Goal: Task Accomplishment & Management: Use online tool/utility

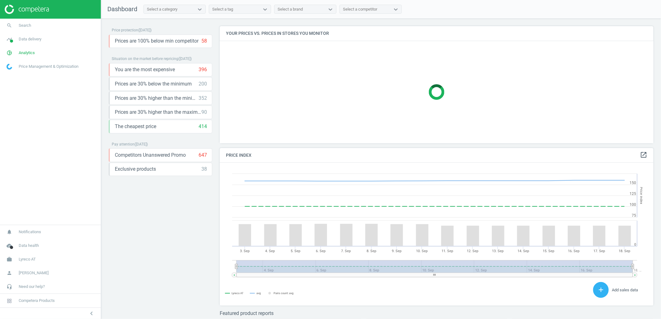
scroll to position [154, 439]
click at [26, 243] on link "cloud_done Data health" at bounding box center [50, 246] width 101 height 14
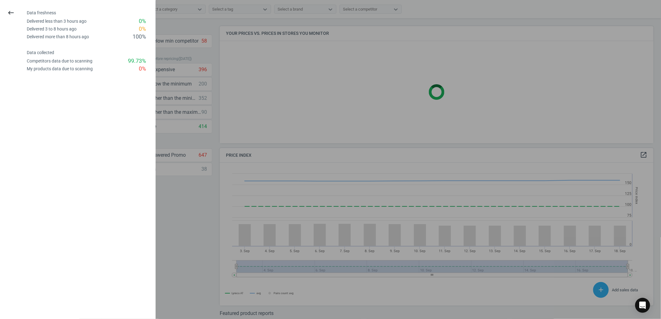
click at [169, 215] on div at bounding box center [330, 159] width 661 height 319
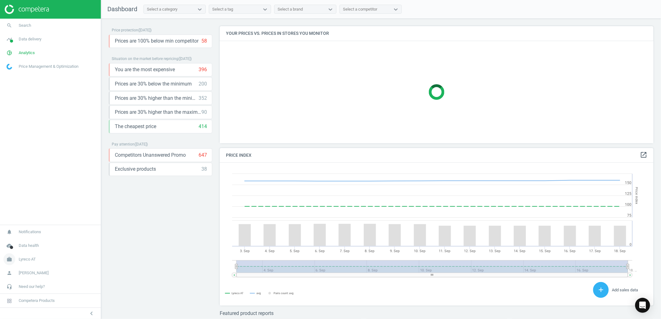
click at [25, 258] on span "Lyreco AT" at bounding box center [27, 260] width 17 height 6
click at [21, 242] on span "Switch campaign" at bounding box center [21, 241] width 28 height 5
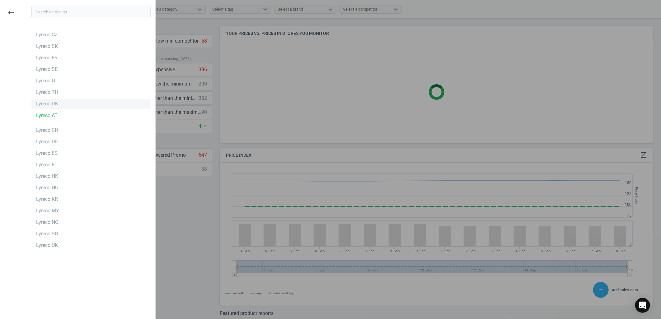
click at [58, 106] on div "Lyreco DK" at bounding box center [90, 104] width 119 height 10
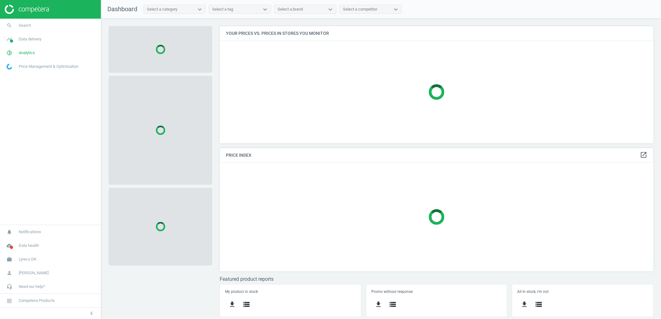
scroll to position [128, 445]
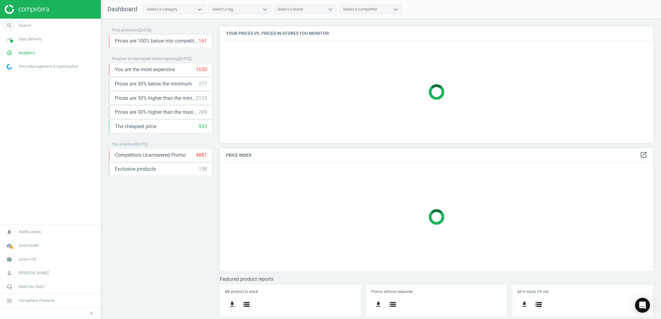
click at [32, 21] on link "search Search" at bounding box center [50, 26] width 101 height 14
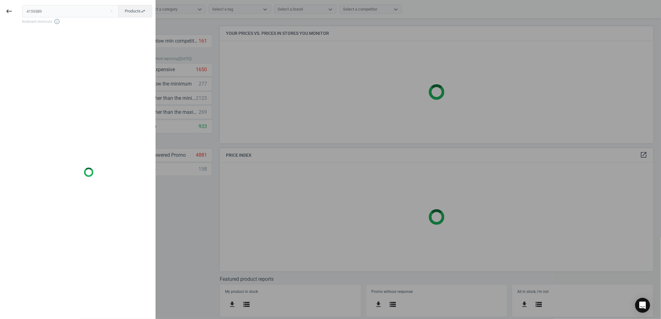
type input "4159389"
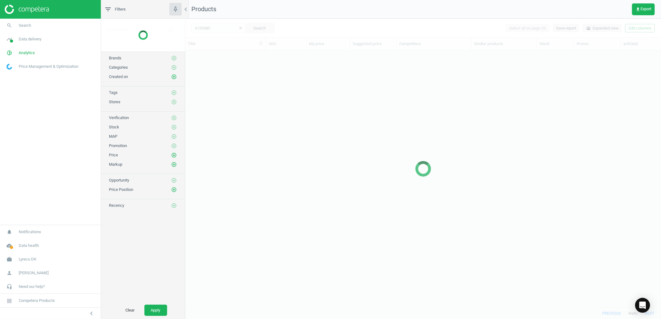
scroll to position [247, 470]
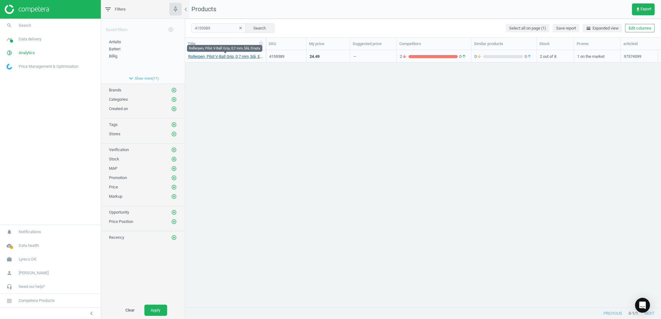
click at [240, 56] on link "Rollerpen, Pilot V-Ball Grip, 0,7 mm, blå, Empty" at bounding box center [225, 57] width 74 height 6
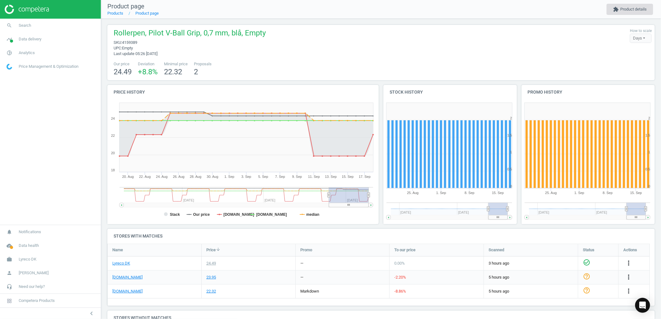
click at [643, 9] on button "extension Product details" at bounding box center [629, 9] width 47 height 11
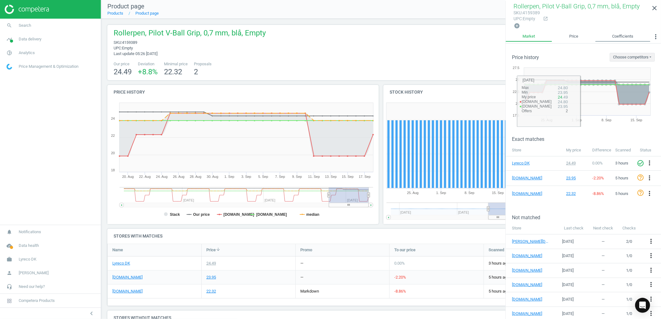
click at [623, 40] on link "Coefficients" at bounding box center [622, 36] width 55 height 11
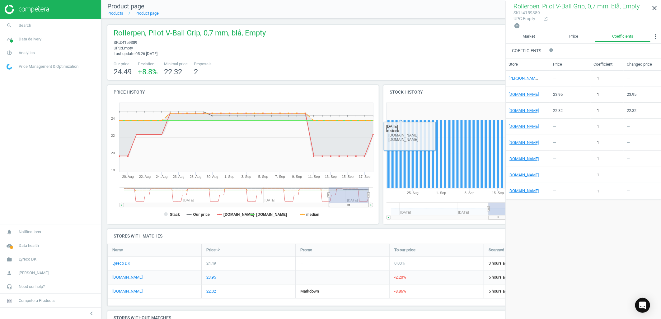
click at [361, 237] on h4 "Stores with matches" at bounding box center [380, 236] width 547 height 15
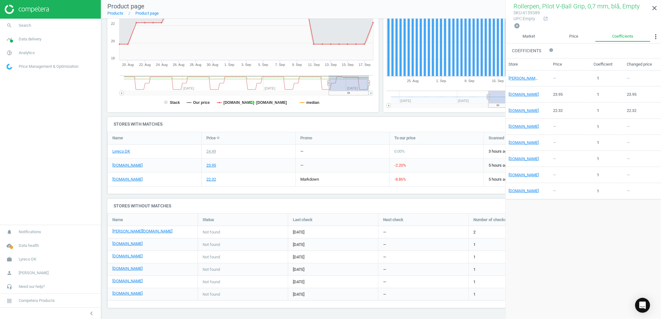
click at [355, 218] on div "Last check" at bounding box center [333, 220] width 90 height 12
click at [657, 16] on div "Rollerpen, Pilot V-Ball Grip, 0,7 mm, blå, Empty sku : 4159389 upc : Empty open…" at bounding box center [582, 16] width 155 height 30
click at [649, 7] on link "close" at bounding box center [654, 8] width 13 height 13
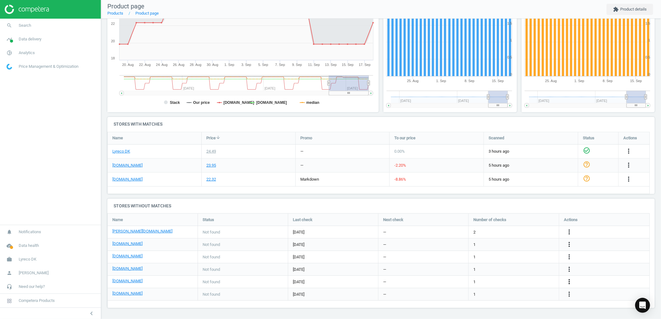
click at [569, 278] on icon "more_vert" at bounding box center [568, 281] width 7 height 7
click at [496, 282] on link "Edit URL/product option" at bounding box center [520, 282] width 85 height 10
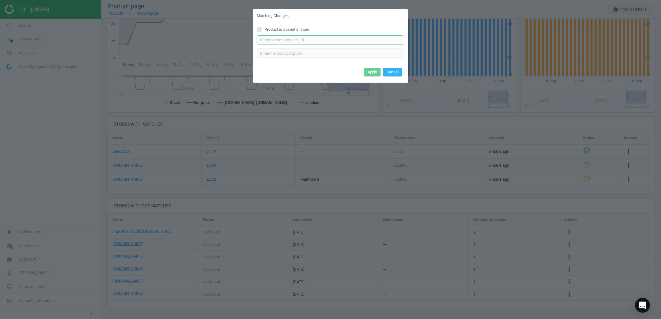
click at [315, 39] on input "text" at bounding box center [330, 39] width 147 height 9
paste input "https://konpap.dk/pilot-v-ball-rt-kuglepen-0-7mm-blaa-187.4912-01/"
type input "https://konpap.dk/pilot-v-ball-rt-kuglepen-0-7mm-blaa-187.4912-01/"
click at [369, 70] on button "Apply" at bounding box center [372, 72] width 16 height 9
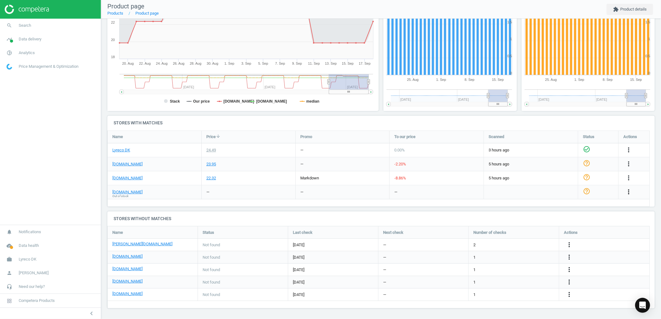
click at [625, 194] on icon "more_vert" at bounding box center [628, 191] width 7 height 7
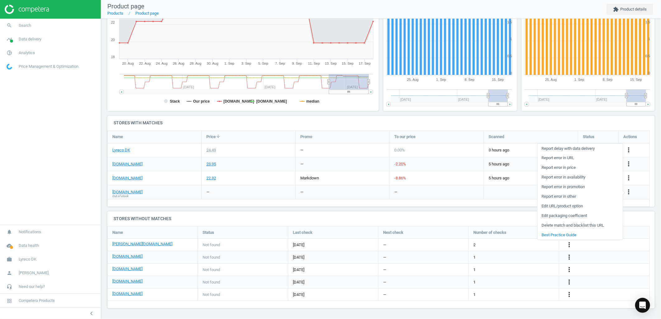
click at [564, 176] on link "Report error in availability" at bounding box center [579, 178] width 85 height 10
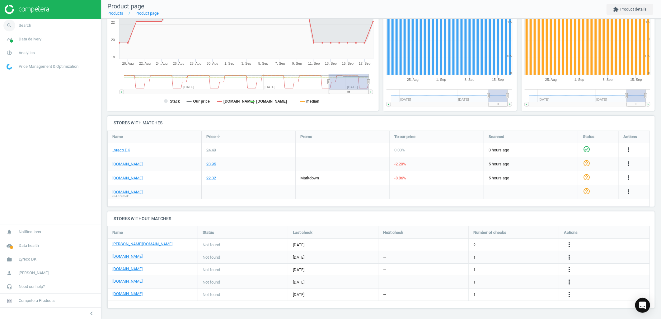
click at [24, 30] on link "search Search" at bounding box center [50, 26] width 101 height 14
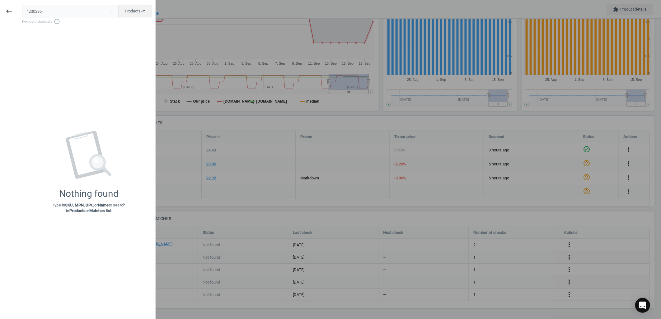
type input "4230295"
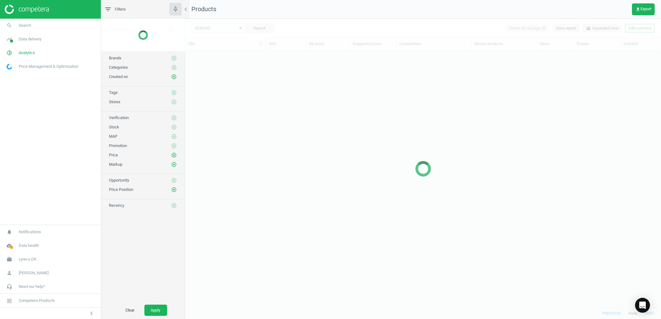
scroll to position [247, 470]
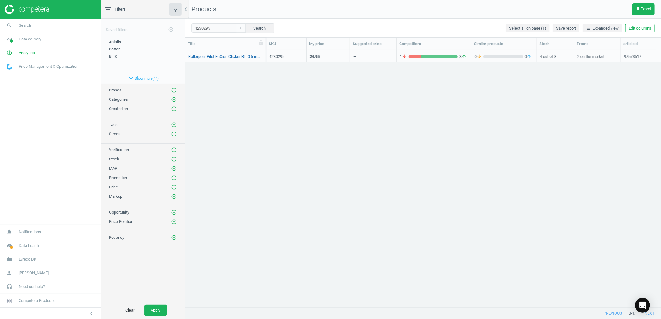
click at [207, 56] on link "Rollerpen, Pilot FriXion Clicker RT, 0,5 mm, lyseblå, Empty" at bounding box center [225, 57] width 74 height 6
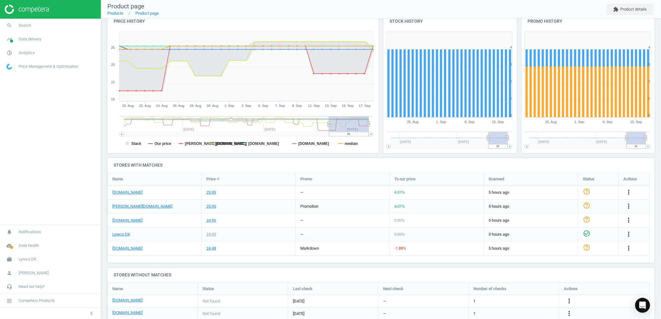
scroll to position [115, 0]
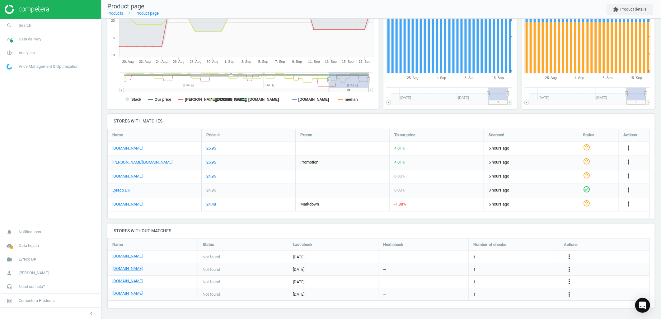
click at [573, 295] on div "more_vert" at bounding box center [570, 295] width 12 height 8
click at [568, 293] on icon "more_vert" at bounding box center [568, 294] width 7 height 7
click at [514, 293] on link "Edit URL/product option" at bounding box center [520, 295] width 85 height 10
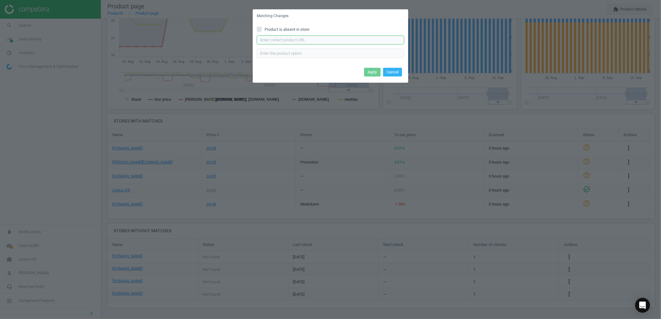
click at [280, 38] on input "text" at bounding box center [330, 39] width 147 height 9
paste input "https://konpap.dk/pilot-frixion-clicker-ballpen-0-5mm-lyseblaa-186.4173-24/"
type input "https://konpap.dk/pilot-frixion-clicker-ballpen-0-5mm-lyseblaa-186.4173-24/"
click at [370, 74] on button "Apply" at bounding box center [372, 72] width 16 height 9
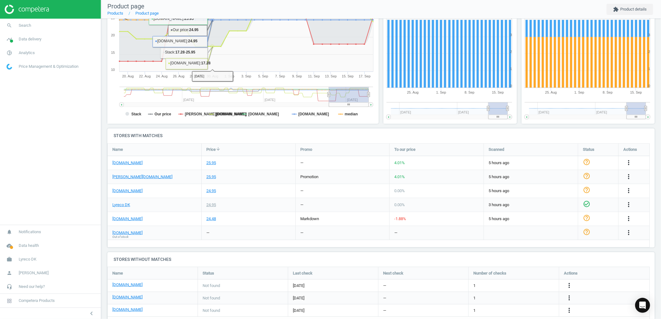
scroll to position [101, 0]
click at [623, 232] on div "more_vert" at bounding box center [629, 233] width 12 height 8
click at [628, 233] on icon "more_vert" at bounding box center [628, 232] width 7 height 7
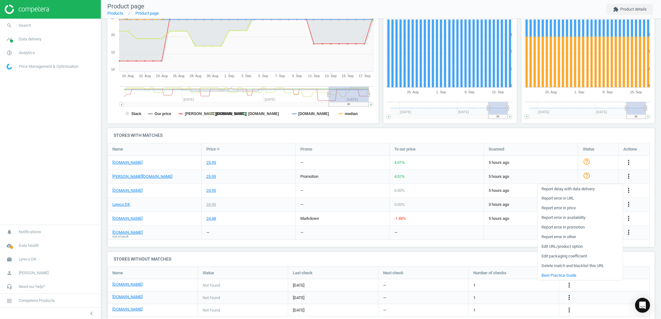
click at [561, 219] on link "Report error in availability" at bounding box center [579, 218] width 85 height 10
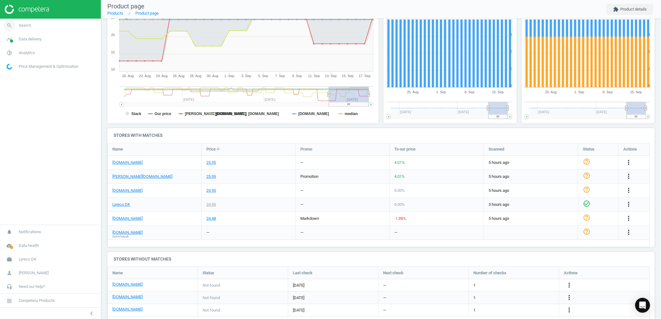
click at [48, 30] on link "search Search" at bounding box center [50, 26] width 101 height 14
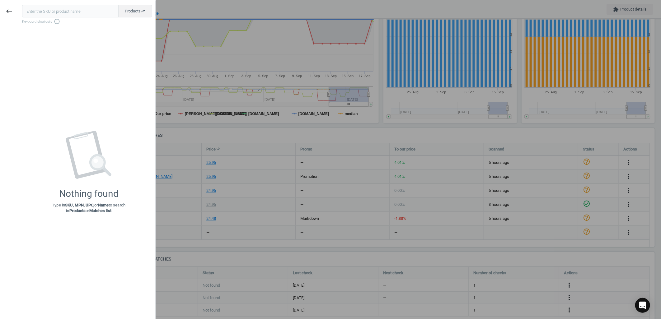
click at [46, 16] on input "text" at bounding box center [70, 11] width 96 height 12
type input "4646144"
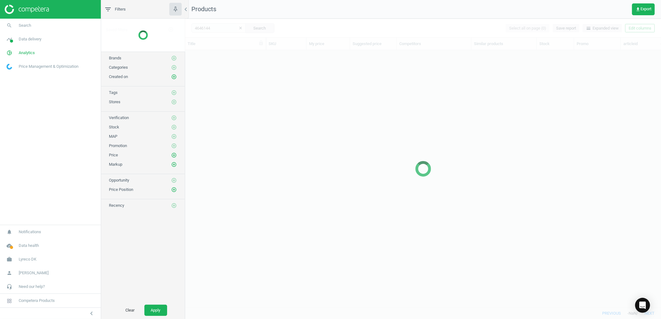
scroll to position [247, 470]
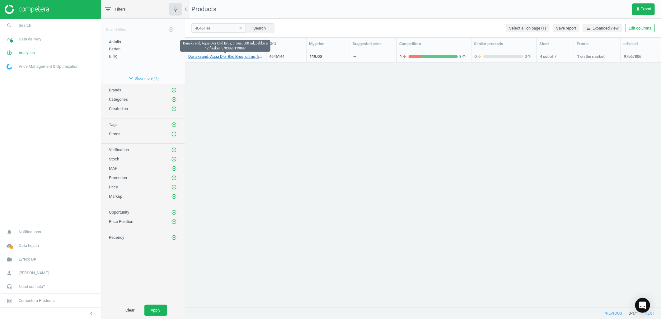
click at [206, 57] on link "Danskvand, Aqua D'or Blid Brus, citrus, 500 ml, pakke a 12 flasker, 57038281198…" at bounding box center [225, 57] width 74 height 6
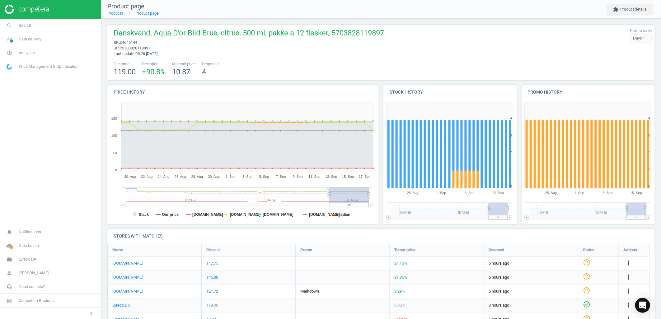
drag, startPoint x: 170, startPoint y: 186, endPoint x: 167, endPoint y: 190, distance: 5.7
click at [167, 190] on rect at bounding box center [227, 195] width 203 height 16
drag, startPoint x: 177, startPoint y: 206, endPoint x: 366, endPoint y: 181, distance: 191.0
click at [366, 181] on icon "Created with Highstock 6.2.0 Stack Our price kontorsyd.dk grafical.dk hertelsbo…" at bounding box center [241, 162] width 269 height 124
click at [34, 24] on link "search Search" at bounding box center [50, 26] width 101 height 14
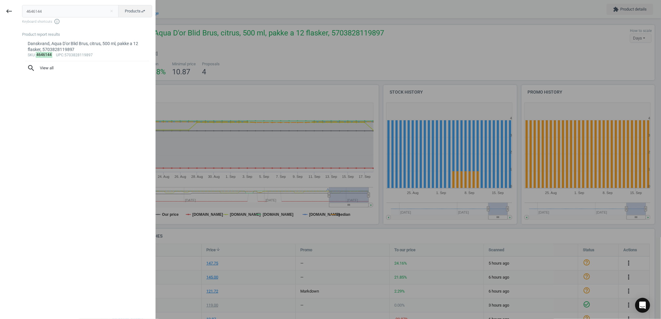
drag, startPoint x: 46, startPoint y: 15, endPoint x: 16, endPoint y: 13, distance: 29.6
click at [16, 13] on div "keyboard_backspace 4646144 close Products swap_horiz Keyboard shortcuts info_ou…" at bounding box center [78, 160] width 156 height 319
type input "4982032"
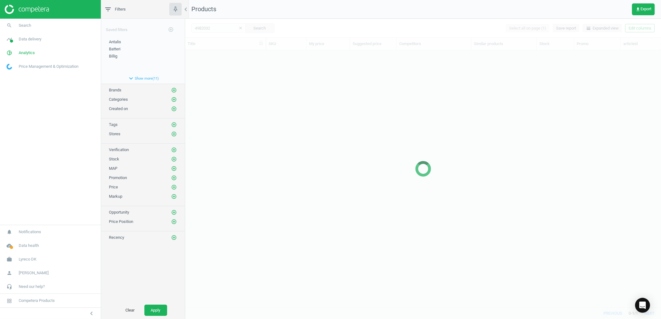
scroll to position [247, 470]
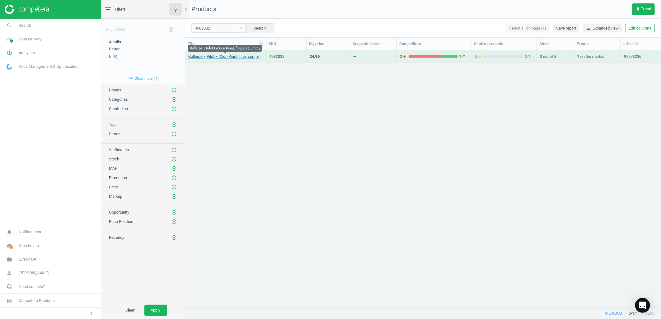
click at [195, 54] on link "Rollerpen, Pilot FriXion Point, fine, sort, Empty" at bounding box center [225, 57] width 74 height 6
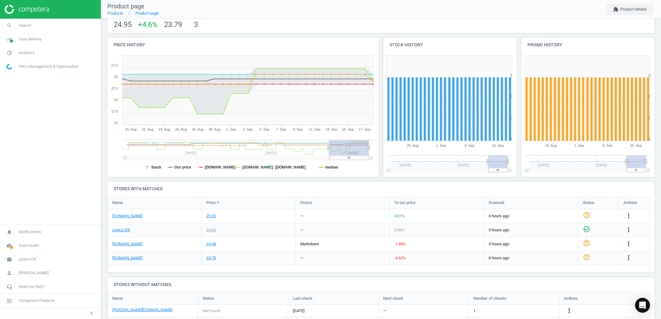
scroll to position [113, 0]
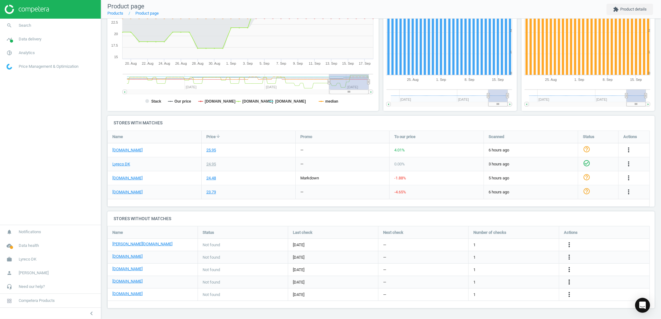
click at [568, 281] on icon "more_vert" at bounding box center [568, 281] width 7 height 7
click at [495, 282] on link "Edit URL/product option" at bounding box center [520, 282] width 85 height 10
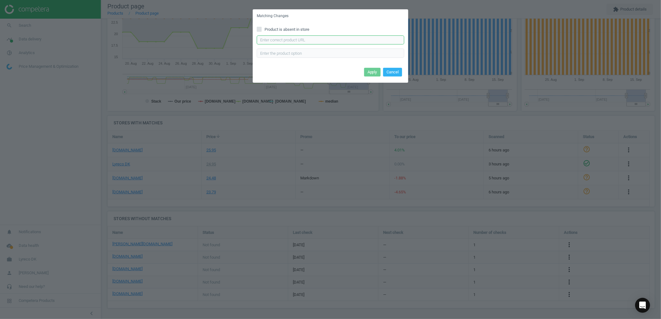
click at [273, 40] on input "text" at bounding box center [330, 39] width 147 height 9
paste input "https://konpap.dk/pilot-frixion-point-pen-0-5mm-sort-187.3992-10/"
type input "https://konpap.dk/pilot-frixion-point-pen-0-5mm-sort-187.3992-10/"
click at [365, 77] on div "Apply Cancel" at bounding box center [331, 74] width 156 height 17
click at [369, 76] on button "Apply" at bounding box center [372, 72] width 16 height 9
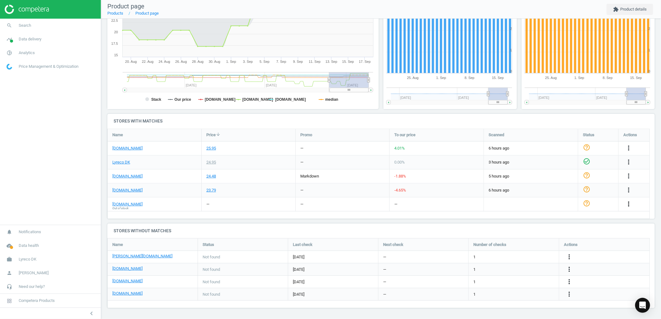
click at [632, 205] on icon "more_vert" at bounding box center [628, 203] width 7 height 7
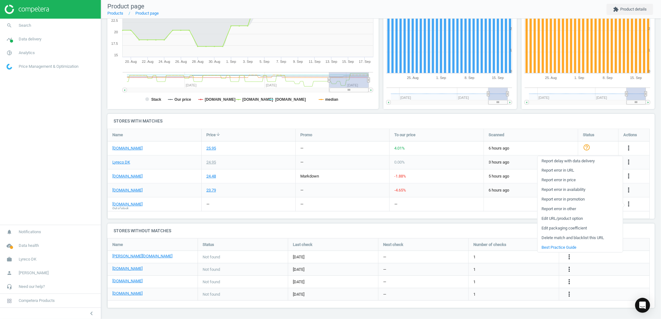
click at [561, 190] on link "Report error in availability" at bounding box center [579, 190] width 85 height 10
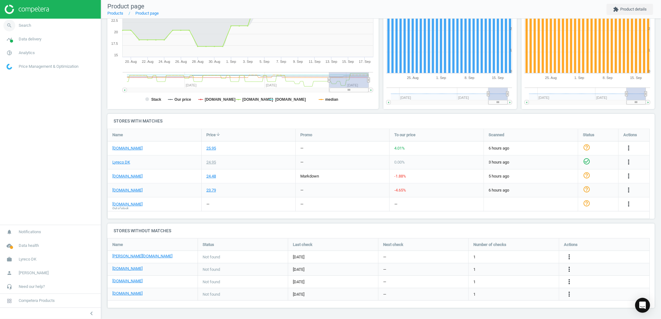
click at [26, 26] on span "Search" at bounding box center [25, 26] width 12 height 6
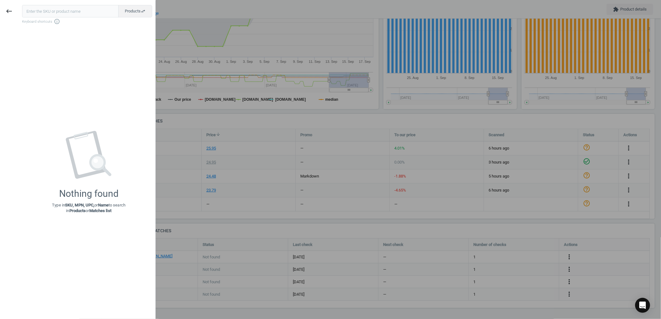
click at [50, 11] on input "text" at bounding box center [70, 11] width 96 height 12
type input "4982043"
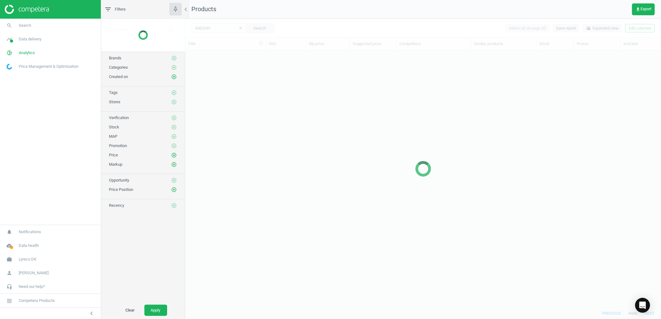
scroll to position [247, 470]
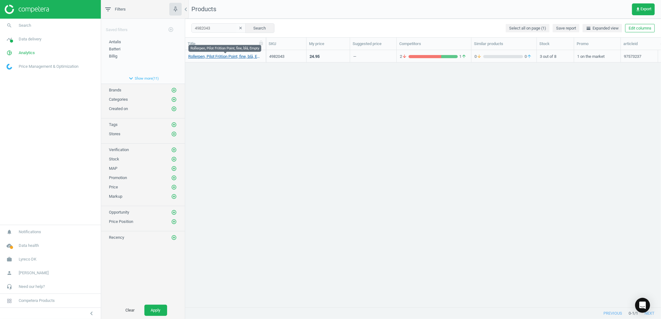
click at [215, 55] on link "Rollerpen, Pilot FriXion Point, fine, blå, Empty" at bounding box center [225, 57] width 74 height 6
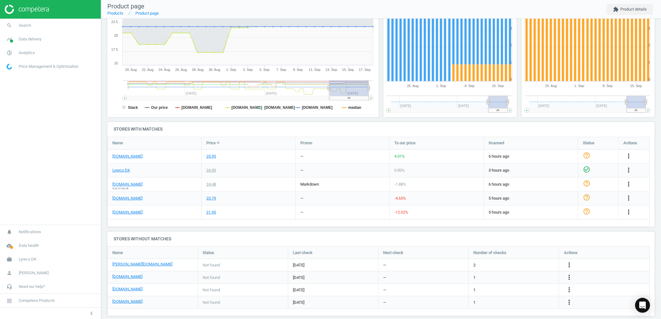
scroll to position [115, 0]
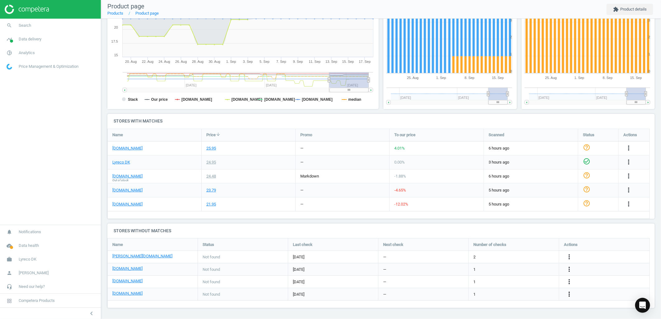
click at [568, 294] on icon "more_vert" at bounding box center [568, 294] width 7 height 7
click at [491, 294] on link "Edit URL/product option" at bounding box center [520, 295] width 85 height 10
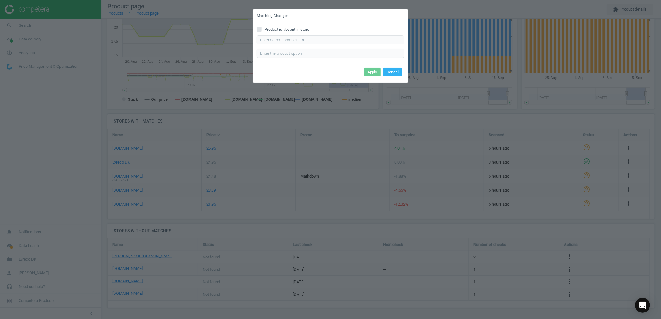
click at [279, 35] on div "Product is absent in store Enter correct product url" at bounding box center [331, 44] width 156 height 43
click at [279, 36] on input "text" at bounding box center [330, 39] width 147 height 9
paste input "https://konpap.dk/pilot-frixion-point-pen-0-5mm-blaa-187.3992-01/"
type input "https://konpap.dk/pilot-frixion-point-pen-0-5mm-blaa-187.3992-01/"
click at [372, 72] on button "Apply" at bounding box center [372, 72] width 16 height 9
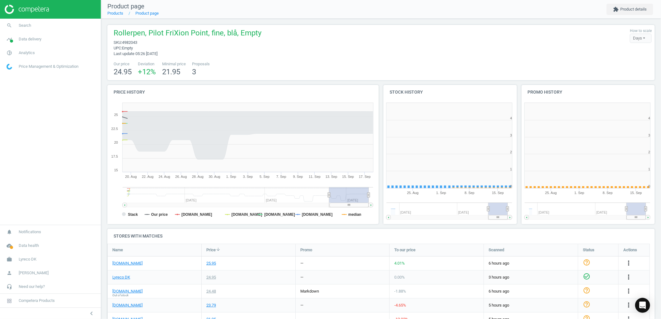
click at [233, 84] on div "Rollerpen, Pilot FriXion Point, fine, blå, Empty sku : 4982043 upc : Empty Last…" at bounding box center [381, 227] width 560 height 417
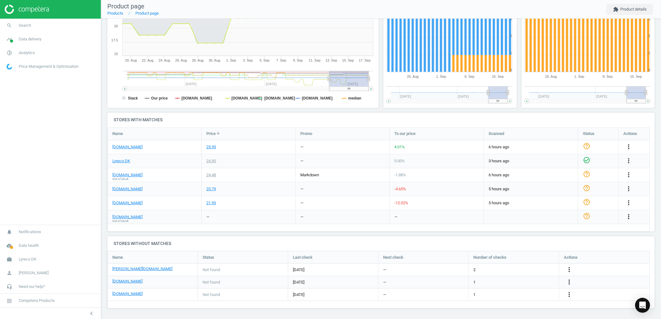
click at [625, 215] on icon "more_vert" at bounding box center [628, 216] width 7 height 7
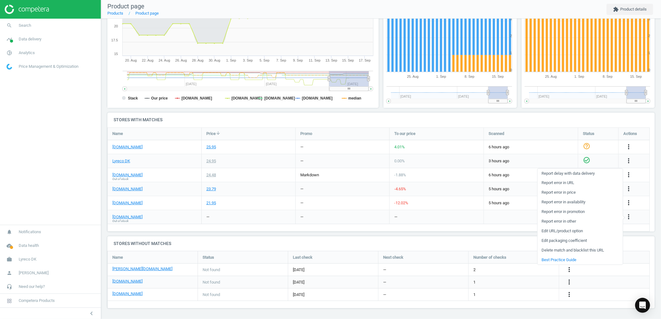
click at [564, 204] on link "Report error in availability" at bounding box center [579, 203] width 85 height 10
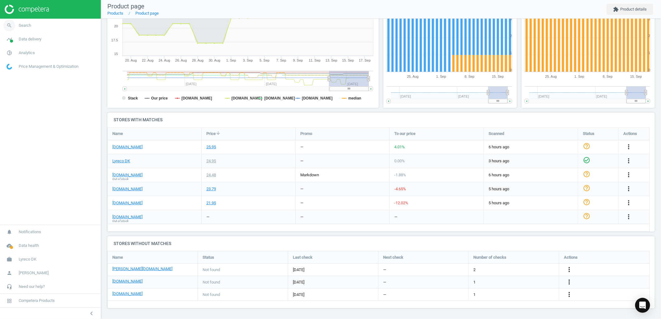
click at [52, 27] on link "search Search" at bounding box center [50, 26] width 101 height 14
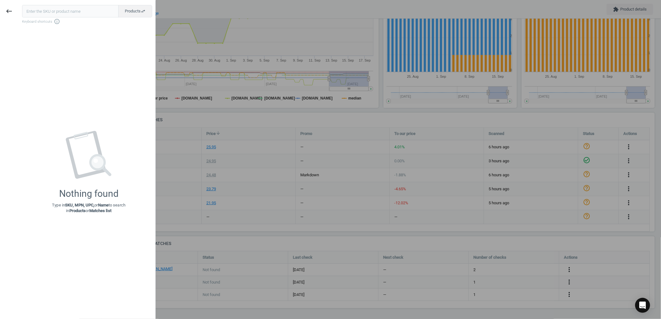
click at [63, 11] on input "text" at bounding box center [70, 11] width 96 height 12
type input "5366017"
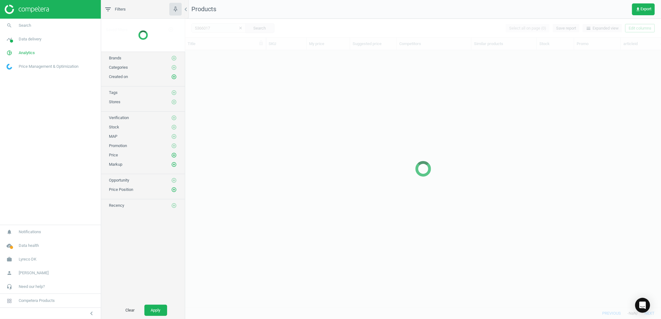
scroll to position [247, 470]
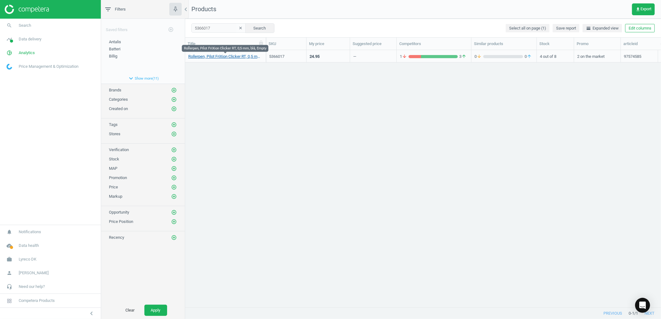
click at [201, 57] on link "Rollerpen, Pilot FriXion Clicker RT, 0,5 mm, blå, Empty" at bounding box center [225, 57] width 74 height 6
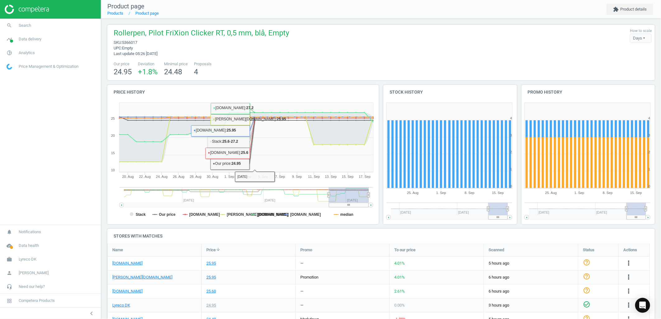
scroll to position [115, 0]
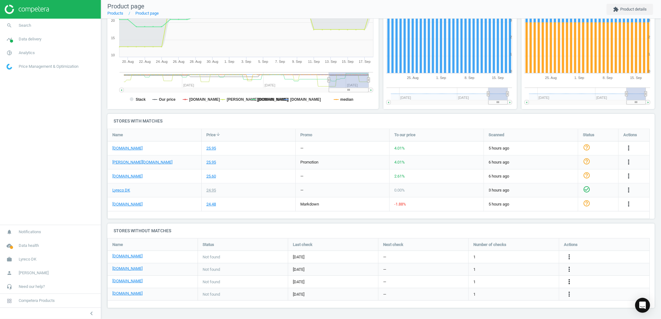
click at [568, 285] on icon "more_vert" at bounding box center [568, 281] width 7 height 7
click at [502, 279] on link "Edit URL/product option" at bounding box center [520, 282] width 85 height 10
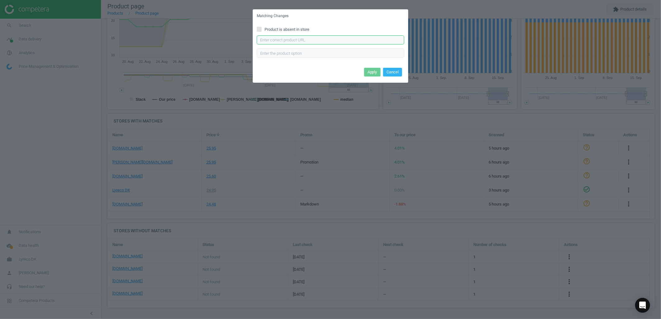
click at [269, 38] on input "text" at bounding box center [330, 39] width 147 height 9
paste input "https://konpap.dk/pilot-frixion-click-pen-0-5mm-blaa-186.4173-01/"
type input "https://konpap.dk/pilot-frixion-click-pen-0-5mm-blaa-186.4173-01/"
click at [372, 70] on button "Apply" at bounding box center [372, 72] width 16 height 9
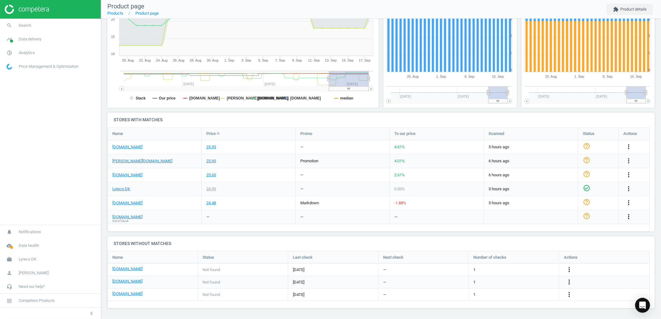
click at [625, 216] on icon "more_vert" at bounding box center [628, 216] width 7 height 7
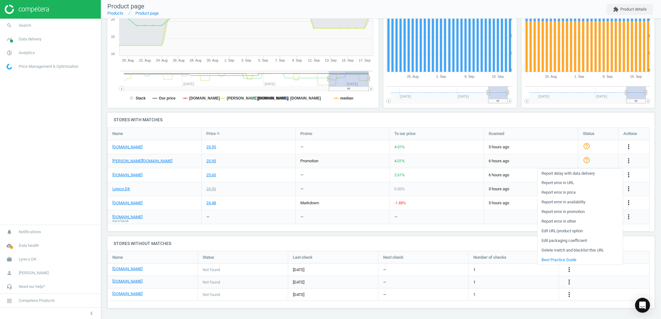
click at [566, 202] on link "Report error in availability" at bounding box center [579, 203] width 85 height 10
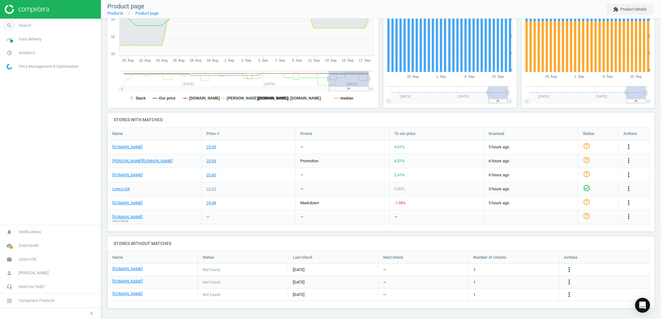
click at [26, 24] on span "Search" at bounding box center [25, 26] width 12 height 6
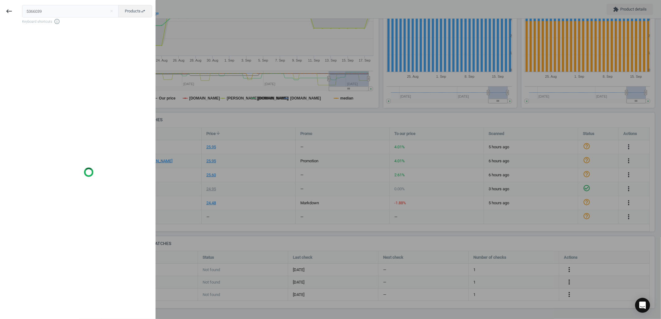
type input "5366039"
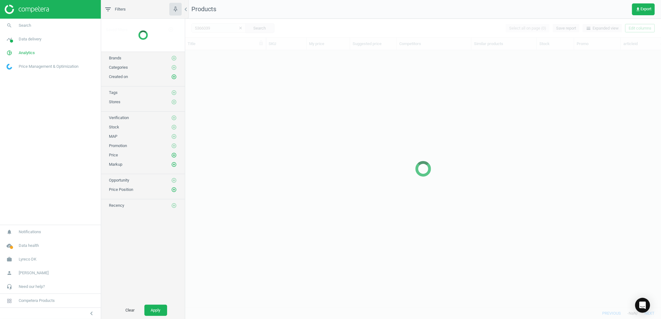
scroll to position [247, 470]
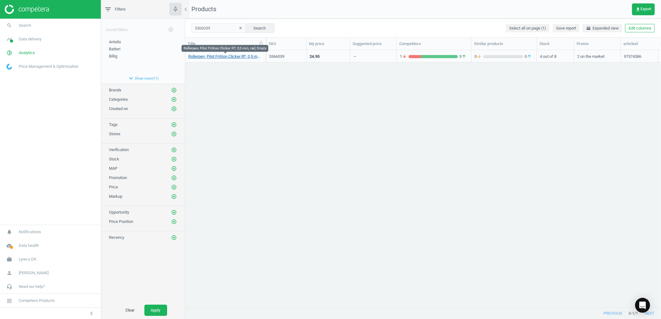
click at [202, 58] on link "Rollerpen, Pilot FriXion Clicker RT, 0,5 mm, rød, Empty" at bounding box center [225, 57] width 74 height 6
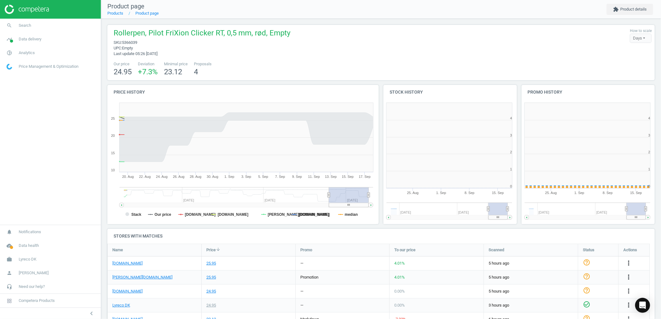
scroll to position [135, 143]
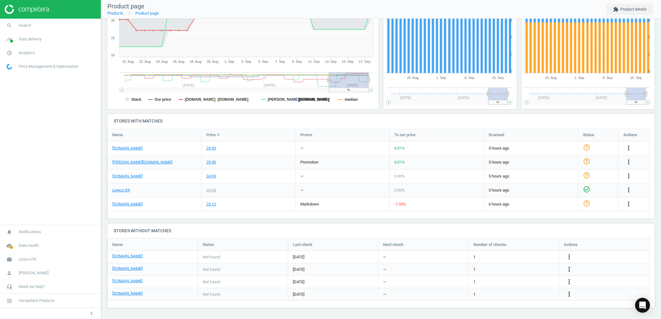
click at [567, 292] on icon "more_vert" at bounding box center [568, 294] width 7 height 7
click at [504, 295] on link "Edit URL/product option" at bounding box center [520, 295] width 85 height 10
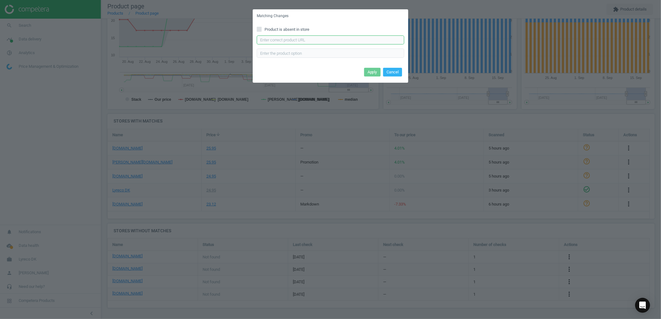
click at [270, 40] on input "text" at bounding box center [330, 39] width 147 height 9
paste input "https://konpap.dk/pilot-frixion-click-pen-0-5mm-roed-186.4173-09/"
type input "https://konpap.dk/pilot-frixion-click-pen-0-5mm-roed-186.4173-09/"
click at [374, 71] on button "Apply" at bounding box center [372, 72] width 16 height 9
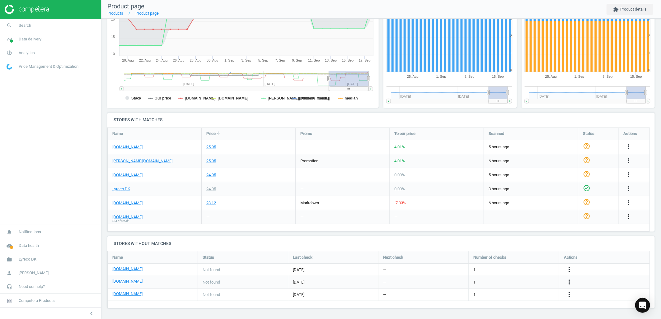
click at [632, 213] on icon "more_vert" at bounding box center [628, 216] width 7 height 7
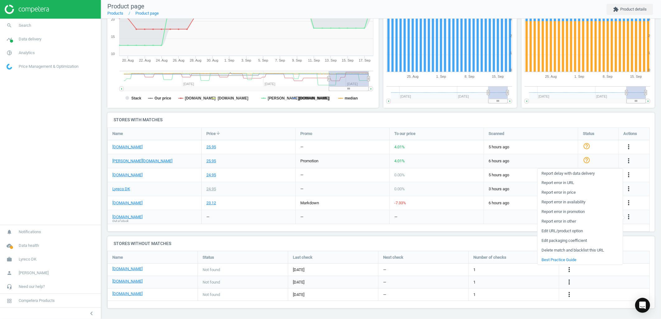
click at [558, 203] on link "Report error in availability" at bounding box center [579, 203] width 85 height 10
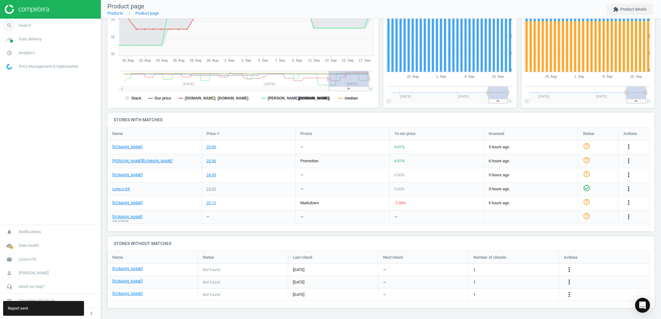
click at [51, 22] on link "search Search" at bounding box center [50, 26] width 101 height 14
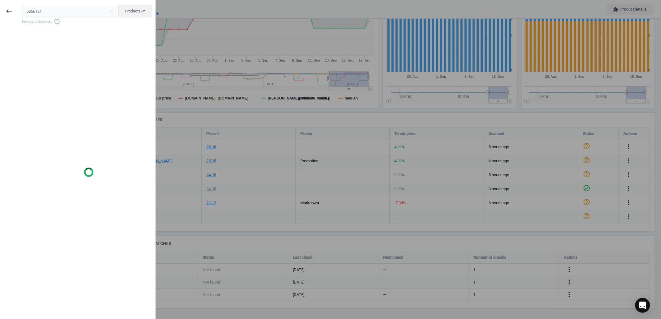
type input "5366121"
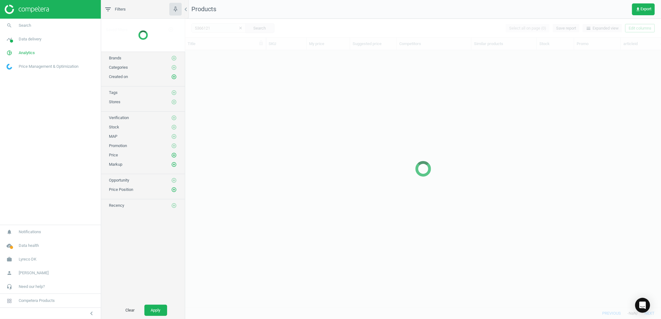
scroll to position [247, 470]
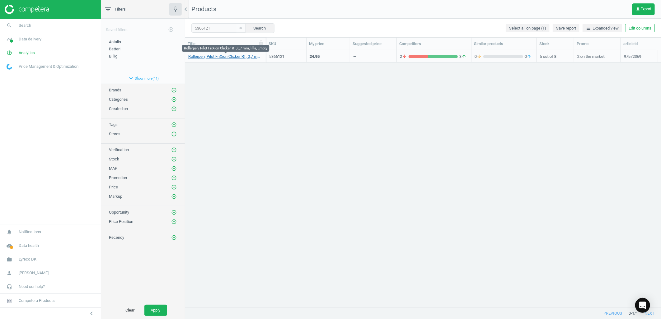
click at [202, 58] on link "Rollerpen, Pilot FriXion Clicker RT, 0,7 mm, lilla, Empty" at bounding box center [225, 57] width 74 height 6
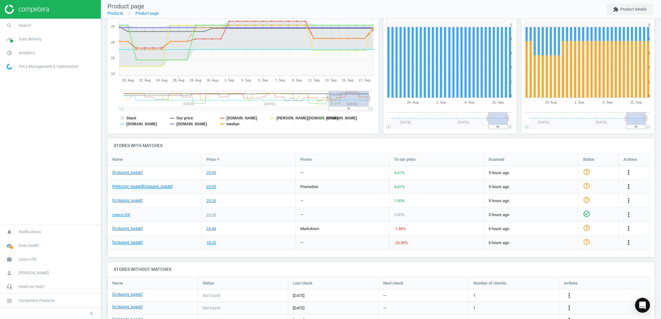
scroll to position [116, 0]
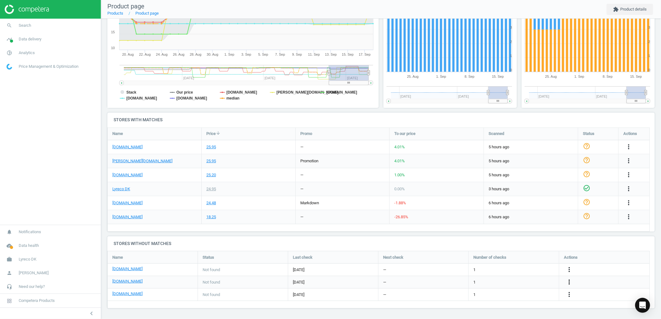
click at [565, 281] on icon "more_vert" at bounding box center [568, 281] width 7 height 7
click at [518, 282] on link "Edit URL/product option" at bounding box center [520, 282] width 85 height 10
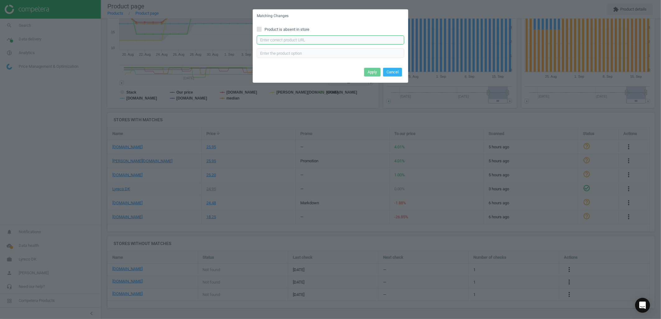
click at [299, 37] on input "text" at bounding box center [330, 39] width 147 height 9
paste input "https://konpap.dk/pilot-frixion-click-pen-0-7mm-violet-186.4174-18/"
type input "https://konpap.dk/pilot-frixion-click-pen-0-7mm-violet-186.4174-18/"
click at [372, 73] on button "Apply" at bounding box center [372, 72] width 16 height 9
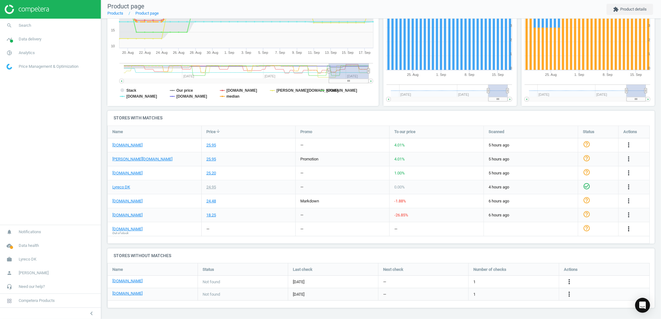
click at [629, 231] on icon "more_vert" at bounding box center [628, 228] width 7 height 7
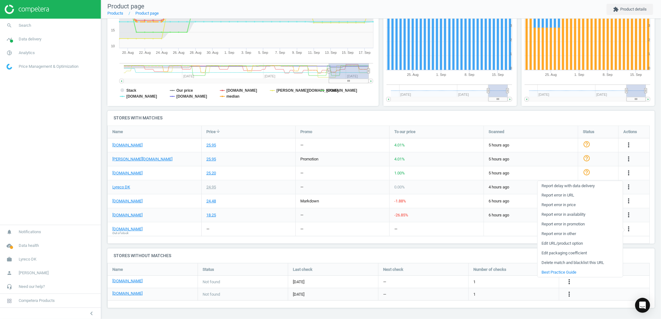
click at [563, 204] on link "Report error in price" at bounding box center [579, 205] width 85 height 10
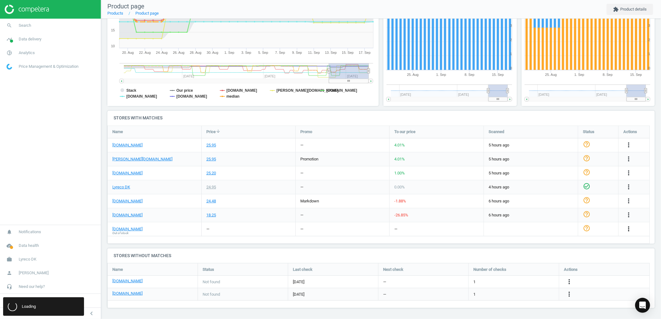
click at [630, 230] on icon "more_vert" at bounding box center [628, 228] width 7 height 7
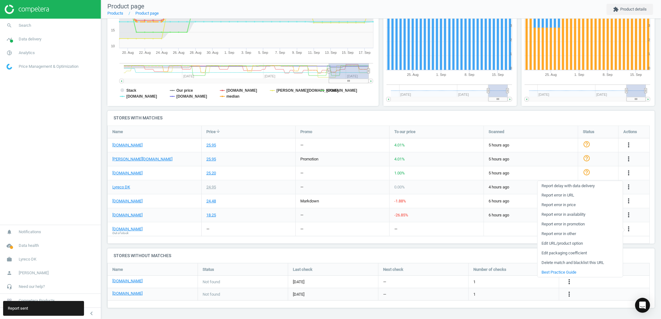
click at [567, 213] on link "Report error in availability" at bounding box center [579, 215] width 85 height 10
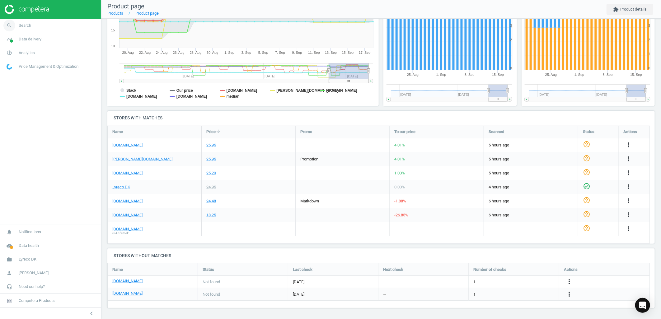
click at [13, 28] on icon "search" at bounding box center [9, 26] width 12 height 12
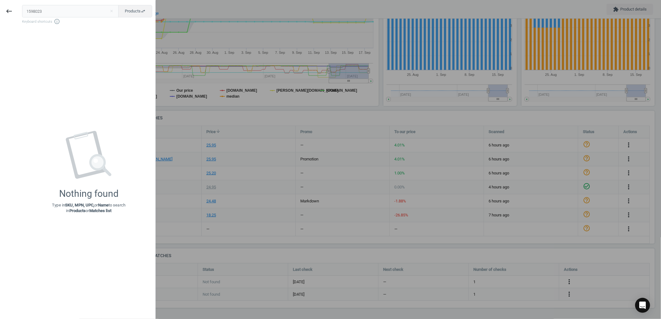
type input "1598023"
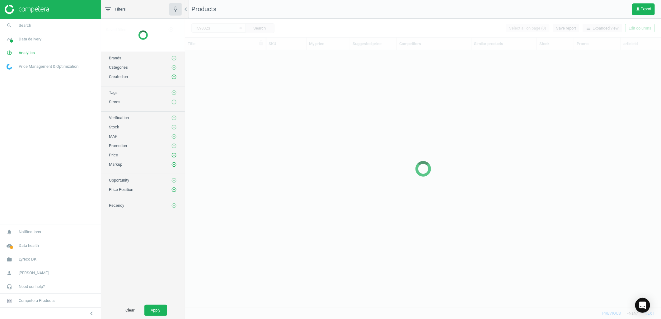
scroll to position [247, 470]
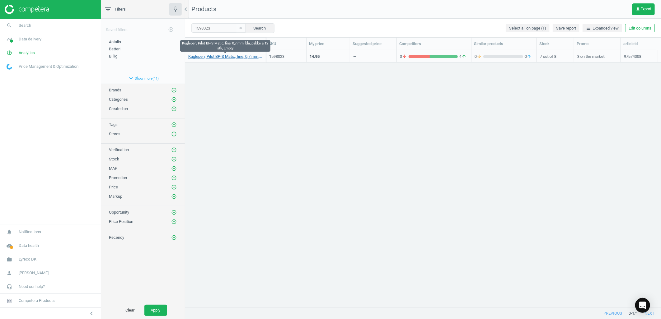
click at [237, 55] on link "Kuglepen, Pilot BP-S Matic, fine, 0,7 mm, blå, pakke a 12 stk, Empty" at bounding box center [225, 57] width 74 height 6
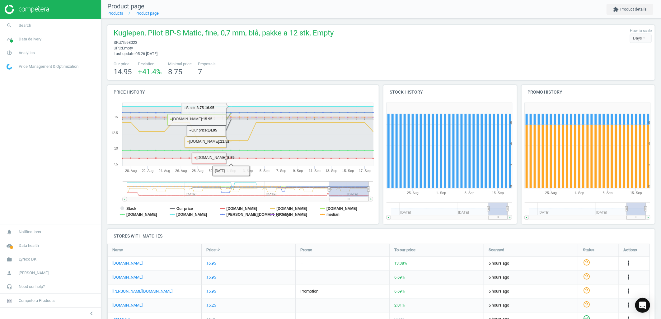
scroll to position [119, 0]
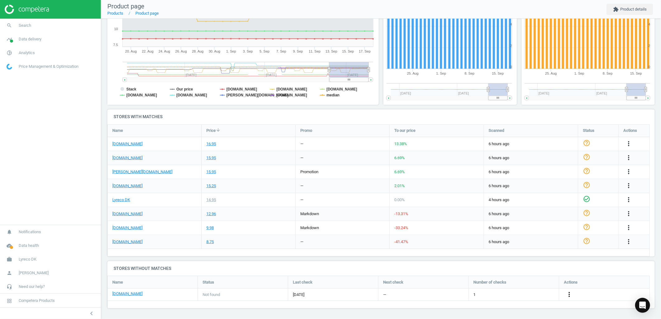
click at [565, 293] on icon "more_vert" at bounding box center [568, 294] width 7 height 7
click at [495, 294] on link "Edit URL/product option" at bounding box center [520, 295] width 85 height 10
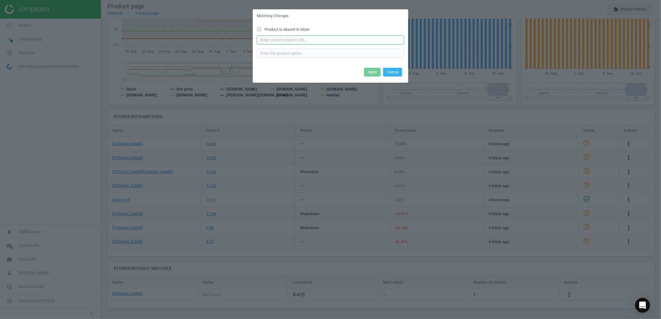
click at [295, 38] on input "text" at bounding box center [330, 39] width 147 height 9
paste input "https://konpap.dk/pilot-matic-kuglepen-0-21mm-blaa-186.2708-01/"
type input "https://konpap.dk/pilot-matic-kuglepen-0-21mm-blaa-186.2708-01/"
click at [369, 75] on button "Apply" at bounding box center [372, 72] width 16 height 9
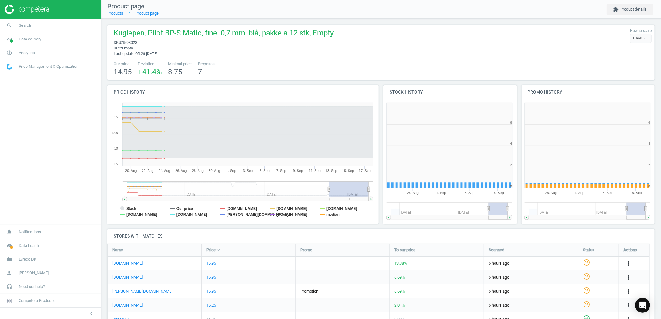
scroll to position [81, 0]
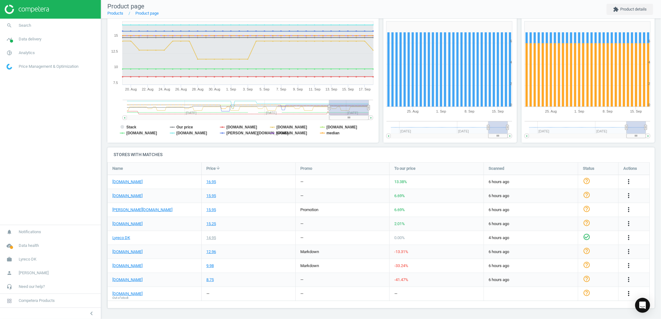
click at [631, 293] on icon "more_vert" at bounding box center [628, 293] width 7 height 7
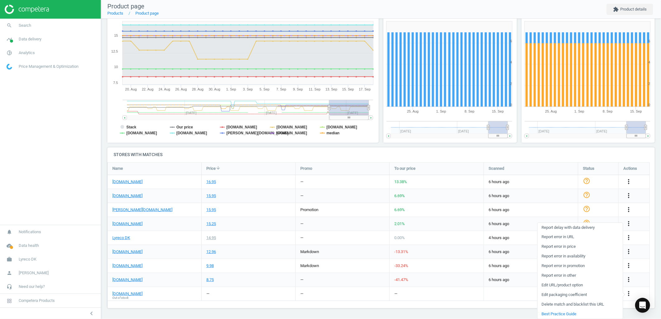
click at [557, 257] on link "Report error in availability" at bounding box center [579, 257] width 85 height 10
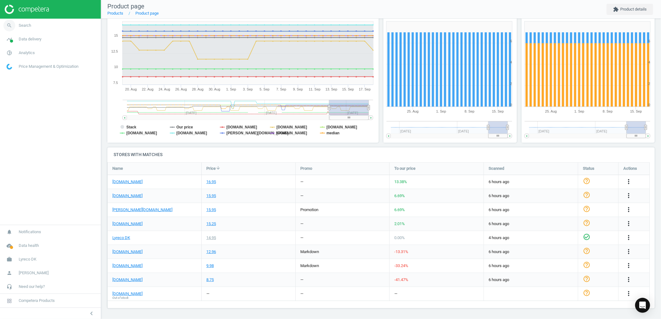
click at [20, 25] on span "Search" at bounding box center [25, 26] width 12 height 6
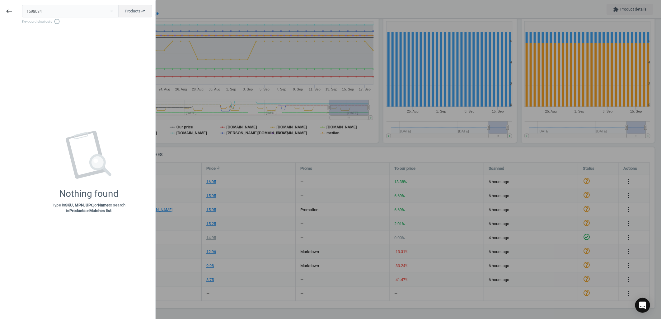
type input "1598034"
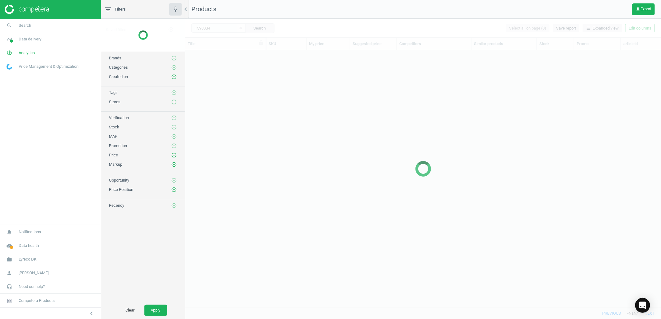
scroll to position [247, 470]
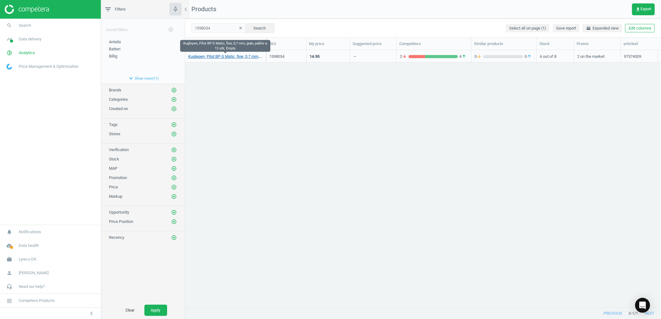
click at [208, 58] on link "Kuglepen, Pilot BP-S Matic, fine, 0,7 mm, grøn, pakke a 12 stk, Empty" at bounding box center [225, 57] width 74 height 6
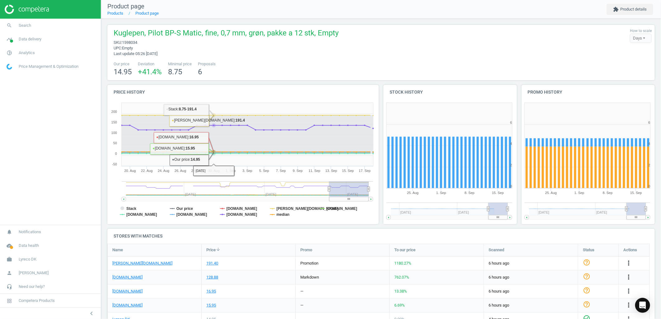
scroll to position [118, 0]
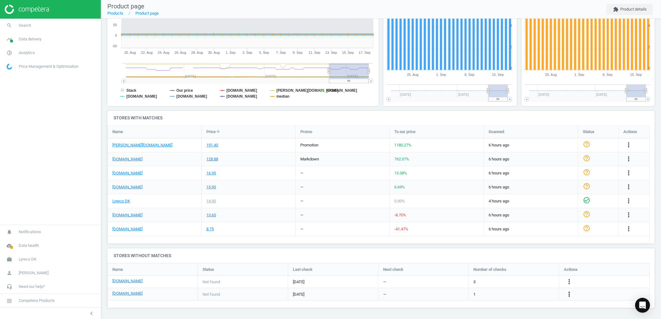
click at [568, 296] on icon "more_vert" at bounding box center [568, 294] width 7 height 7
click at [485, 293] on link "Edit URL/product option" at bounding box center [520, 295] width 85 height 10
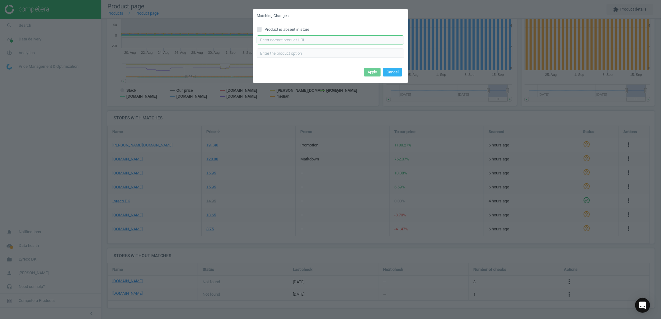
click at [273, 36] on input "text" at bounding box center [330, 39] width 147 height 9
paste input "https://konpap.dk/pilot-matic-pen-0-21mm-groen-186.2708-04/"
type input "https://konpap.dk/pilot-matic-pen-0-21mm-groen-186.2708-04/"
click at [374, 73] on button "Apply" at bounding box center [372, 72] width 16 height 9
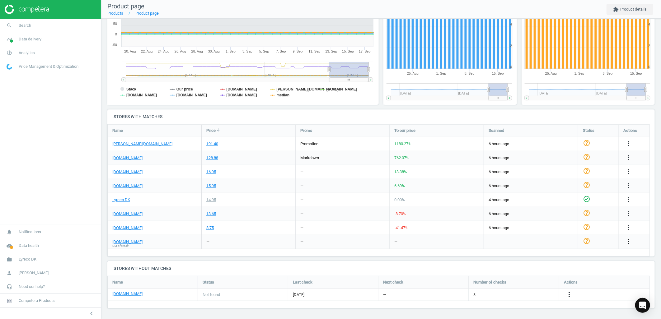
click at [630, 240] on icon "more_vert" at bounding box center [628, 241] width 7 height 7
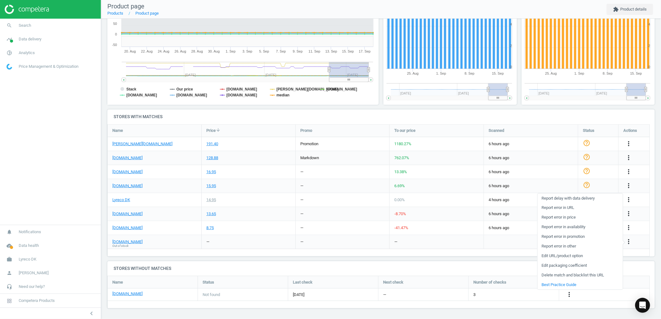
click at [556, 225] on link "Report error in availability" at bounding box center [579, 227] width 85 height 10
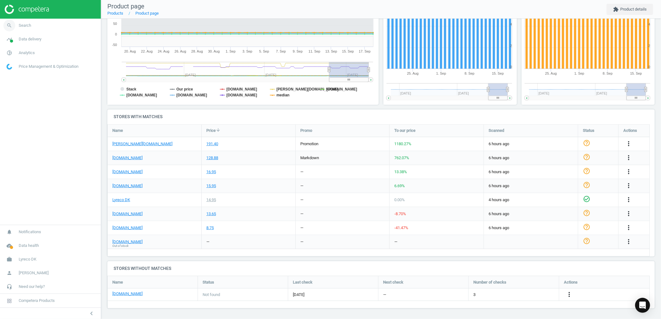
click at [18, 30] on span "search" at bounding box center [9, 26] width 19 height 14
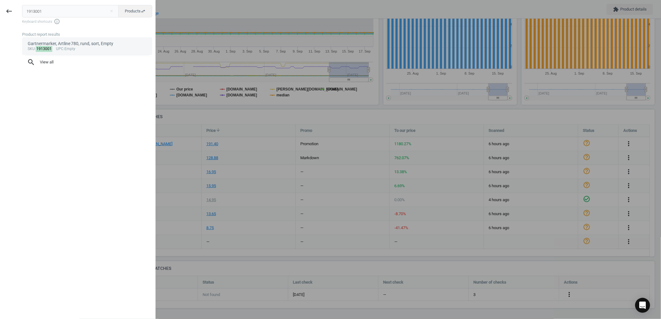
type input "1913001"
click at [50, 48] on mark "1913001" at bounding box center [44, 49] width 17 height 6
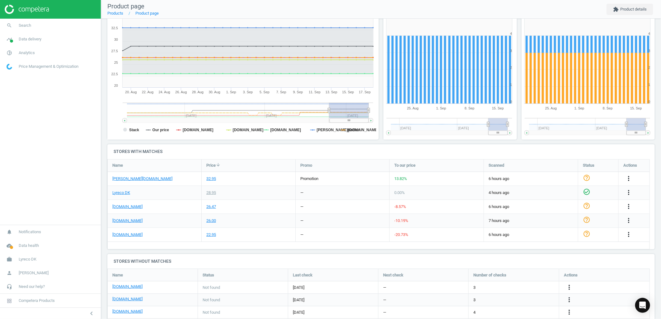
scroll to position [115, 0]
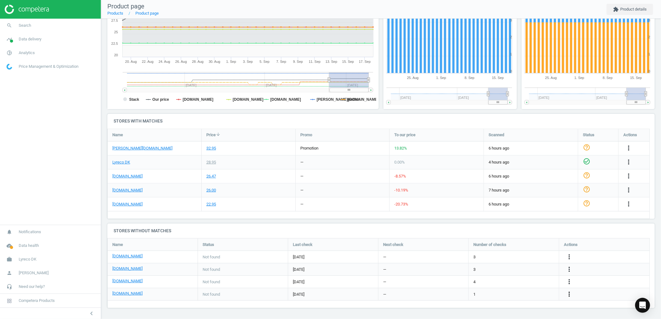
click at [570, 295] on icon "more_vert" at bounding box center [568, 294] width 7 height 7
click at [501, 294] on link "Edit URL/product option" at bounding box center [520, 295] width 85 height 10
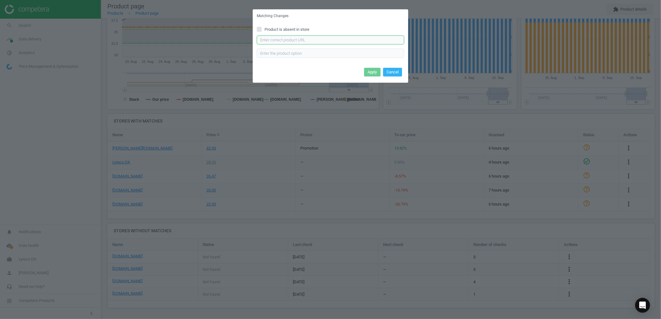
click at [272, 40] on input "text" at bounding box center [330, 39] width 147 height 9
paste input "https://konpap.dk/artline-780-garden-marker-0-8mm-sort-188.2600-10/"
type input "https://konpap.dk/artline-780-garden-marker-0-8mm-sort-188.2600-10/"
click at [369, 70] on button "Apply" at bounding box center [372, 72] width 16 height 9
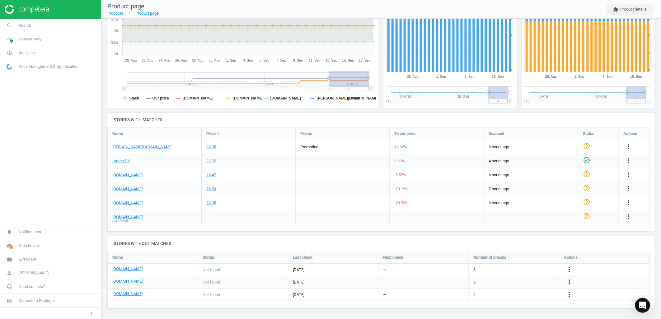
click at [627, 218] on icon "more_vert" at bounding box center [628, 216] width 7 height 7
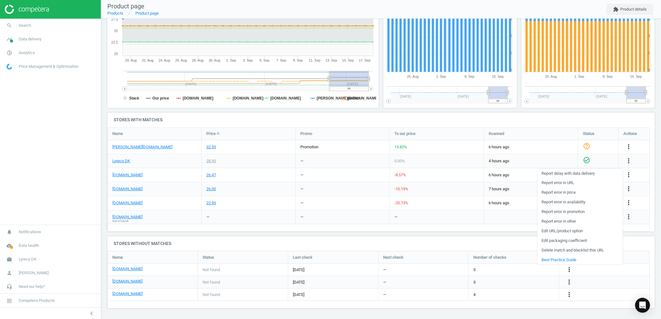
click at [557, 201] on link "Report error in availability" at bounding box center [579, 203] width 85 height 10
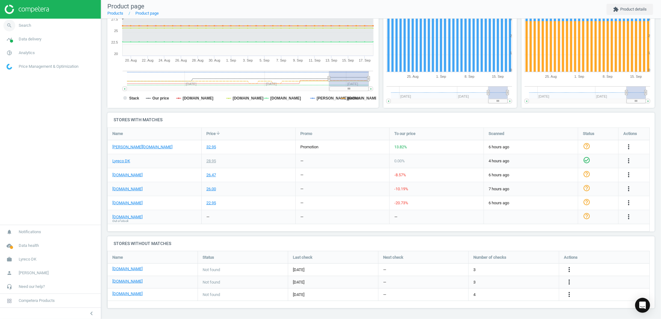
click at [44, 30] on link "search Search" at bounding box center [50, 26] width 101 height 14
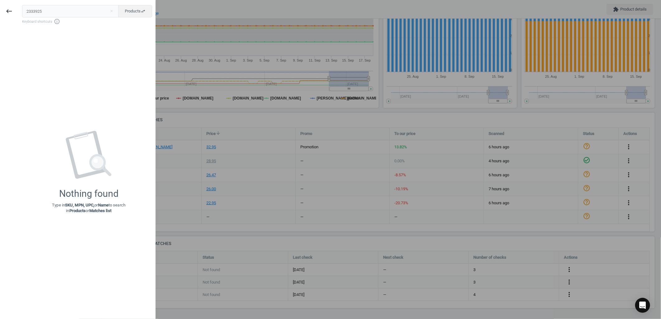
type input "2333925"
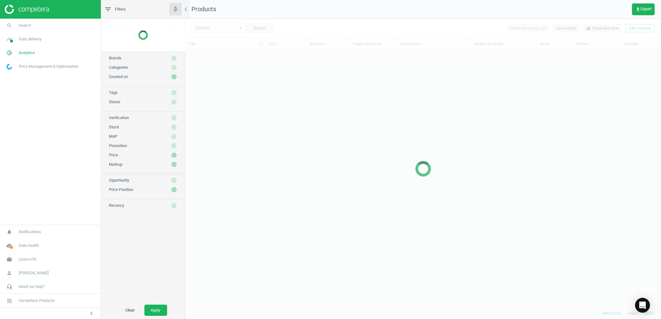
scroll to position [247, 470]
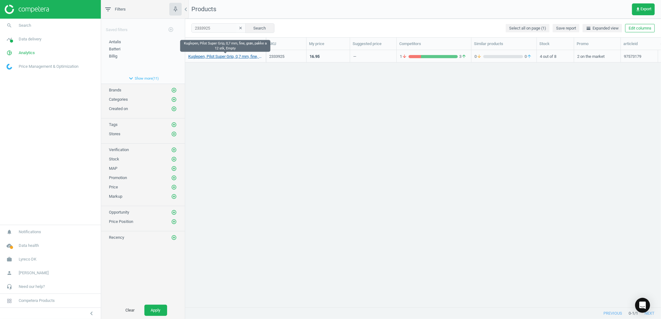
click at [209, 54] on link "Kuglepen, Pilot Super Grip, 0,7 mm, fine, grøn, pakke a 12 stk, Empty" at bounding box center [225, 57] width 74 height 6
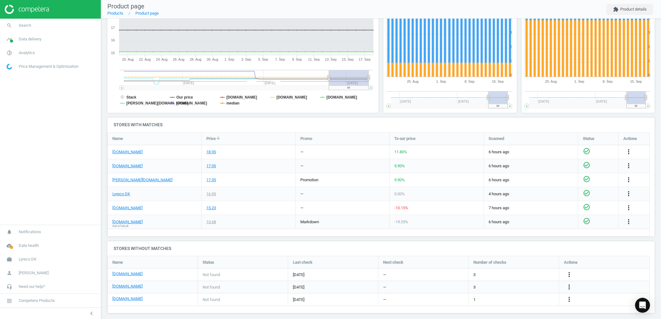
scroll to position [116, 0]
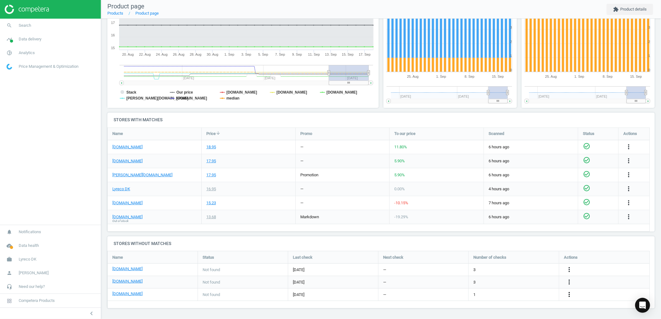
click at [569, 294] on icon "more_vert" at bounding box center [568, 294] width 7 height 7
click at [505, 293] on link "Edit URL/product option" at bounding box center [520, 295] width 85 height 10
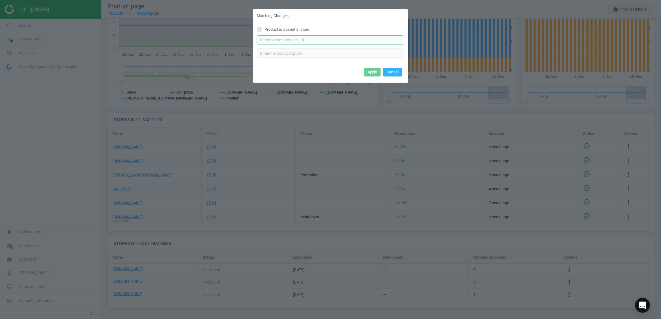
click at [301, 41] on input "text" at bounding box center [330, 39] width 147 height 9
paste input "[URL][DOMAIN_NAME][PERSON_NAME]"
type input "[URL][DOMAIN_NAME][PERSON_NAME]"
click at [368, 71] on button "Apply" at bounding box center [372, 72] width 16 height 9
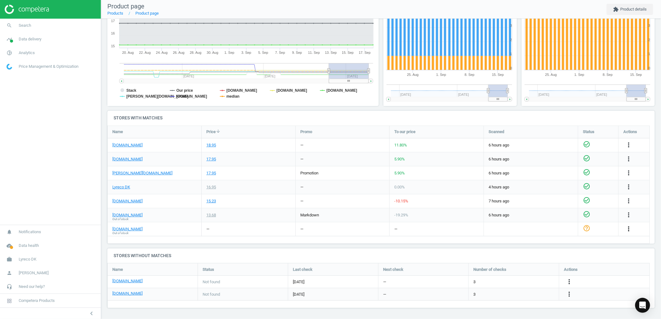
click at [625, 229] on icon "more_vert" at bounding box center [628, 228] width 7 height 7
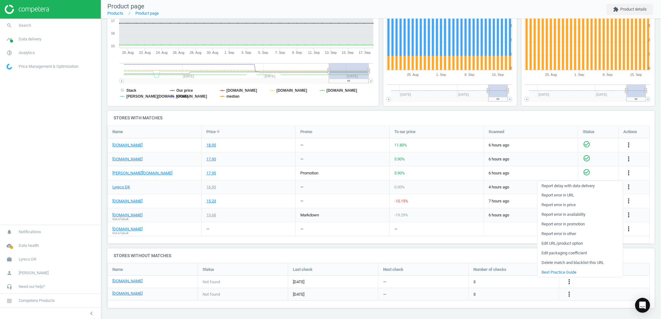
click at [565, 213] on link "Report error in availability" at bounding box center [579, 215] width 85 height 10
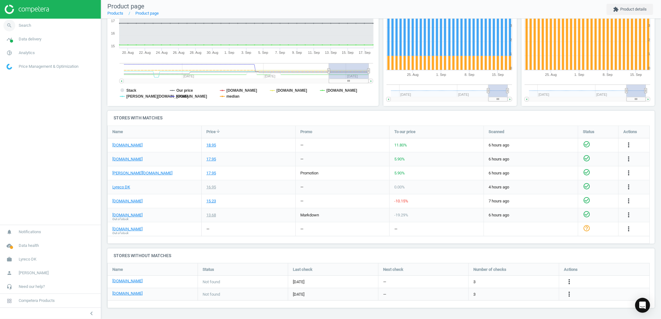
click at [52, 26] on link "search Search" at bounding box center [50, 26] width 101 height 14
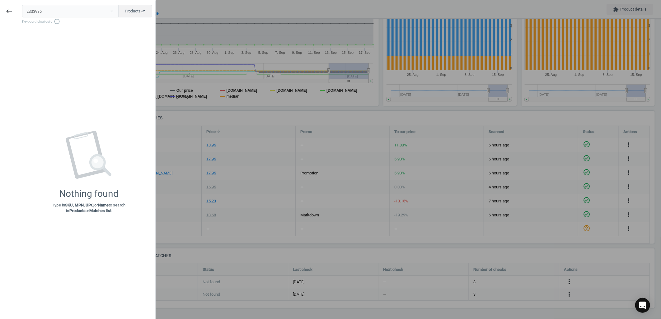
type input "2333936"
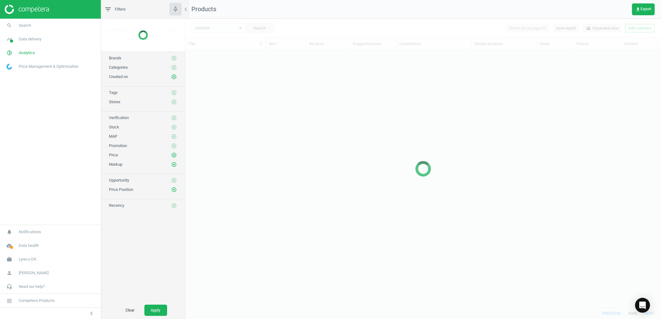
scroll to position [247, 470]
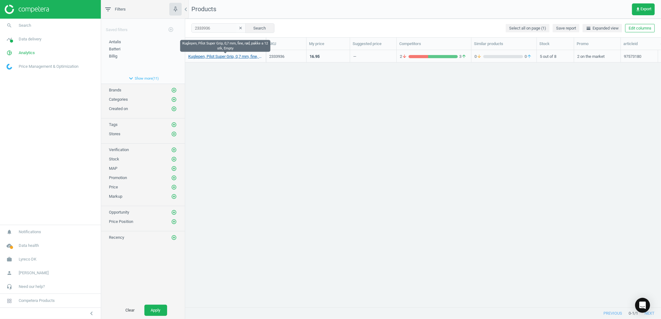
click at [228, 57] on link "Kuglepen, Pilot Super Grip, 0,7 mm, fine, rød, pakke a 12 stk, Empty" at bounding box center [225, 57] width 74 height 6
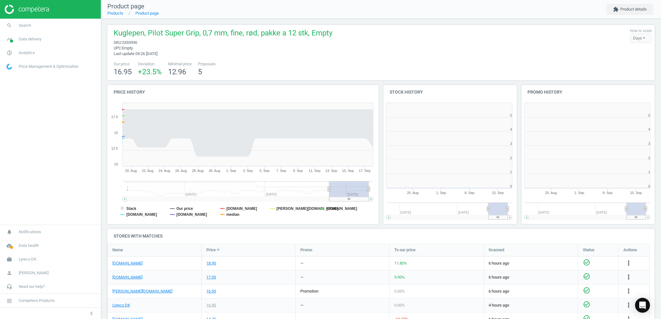
scroll to position [135, 279]
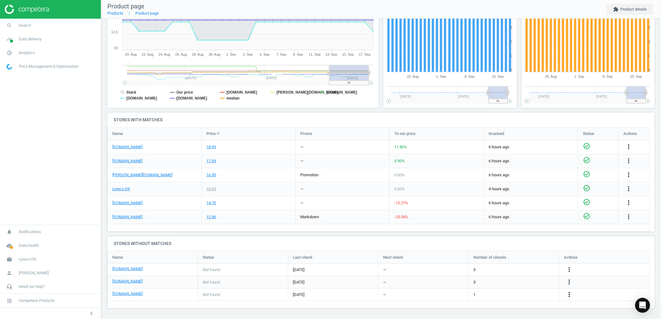
click at [572, 293] on icon "more_vert" at bounding box center [568, 294] width 7 height 7
click at [486, 293] on link "Edit URL/product option" at bounding box center [520, 295] width 85 height 10
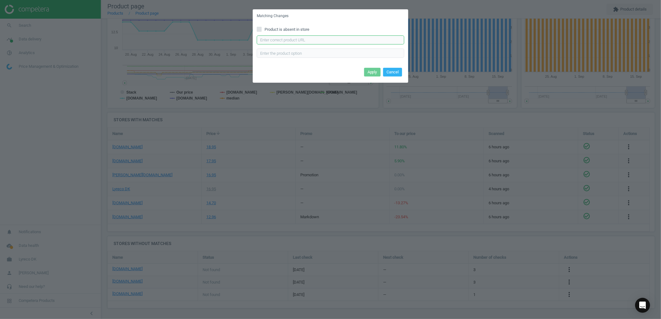
click at [296, 41] on input "text" at bounding box center [330, 39] width 147 height 9
paste input "[URL][DOMAIN_NAME][PERSON_NAME]"
type input "[URL][DOMAIN_NAME][PERSON_NAME]"
click at [368, 75] on button "Apply" at bounding box center [372, 72] width 16 height 9
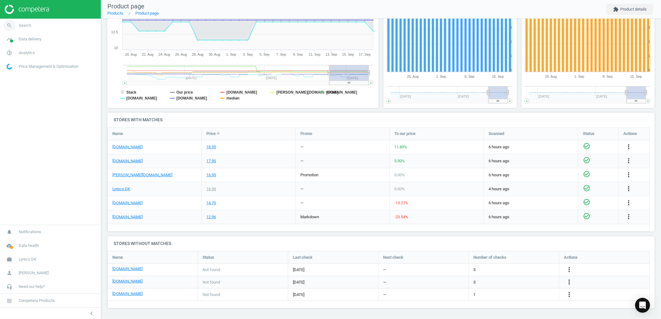
click at [29, 22] on link "search Search" at bounding box center [50, 26] width 101 height 14
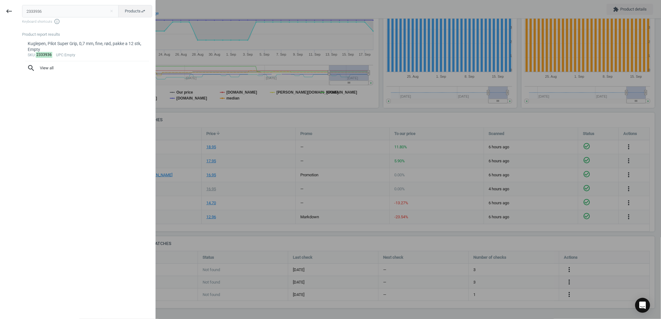
drag, startPoint x: 54, startPoint y: 9, endPoint x: -67, endPoint y: 23, distance: 121.8
click at [0, 23] on html "Group 2 Created with Sketch. ic/cloud_download/grey600 Created with Sketch. gra…" at bounding box center [330, 159] width 661 height 319
type input "2333947"
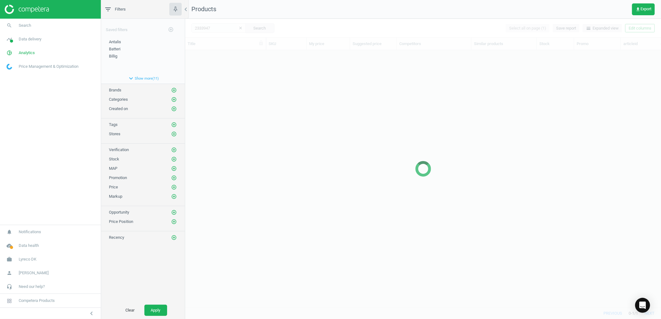
scroll to position [5, 5]
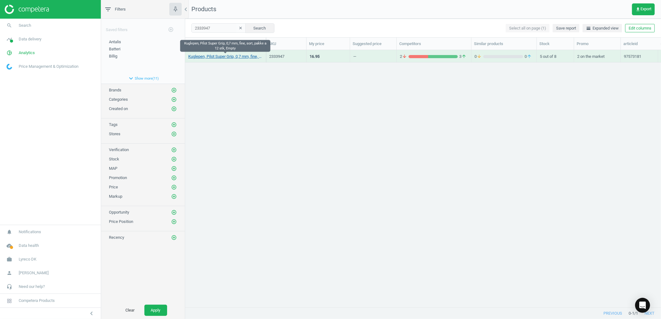
click at [254, 58] on link "Kuglepen, Pilot Super Grip, 0,7 mm, fine, sort, pakke a 12 stk, Empty" at bounding box center [225, 57] width 74 height 6
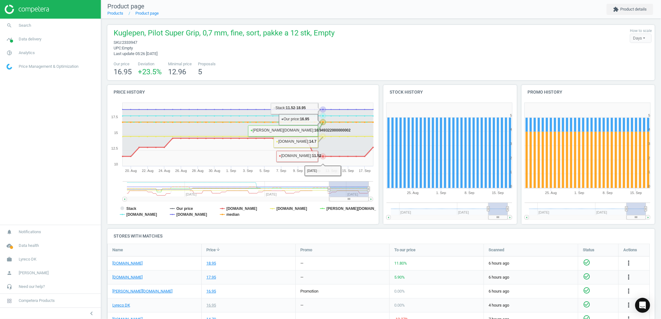
scroll to position [116, 0]
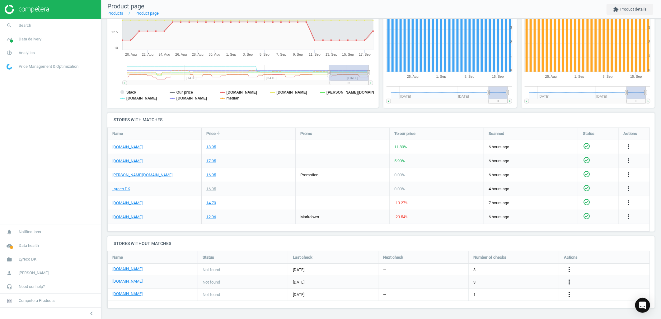
click at [570, 294] on icon "more_vert" at bounding box center [568, 294] width 7 height 7
click at [494, 295] on link "Edit URL/product option" at bounding box center [520, 295] width 85 height 10
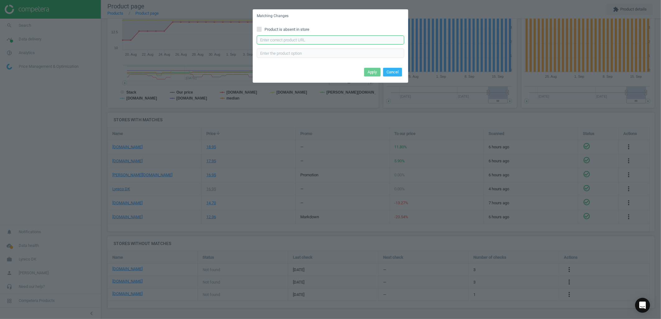
click at [278, 40] on input "text" at bounding box center [330, 39] width 147 height 9
paste input "https://konpap.dk/pilot-super-grip-kuglepen-0-21mm-sort-186.7025-10/"
type input "https://konpap.dk/pilot-super-grip-kuglepen-0-21mm-sort-186.7025-10/"
click at [372, 74] on button "Apply" at bounding box center [372, 72] width 16 height 9
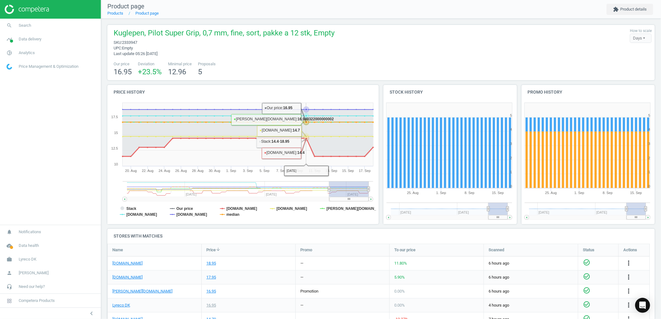
scroll to position [118, 0]
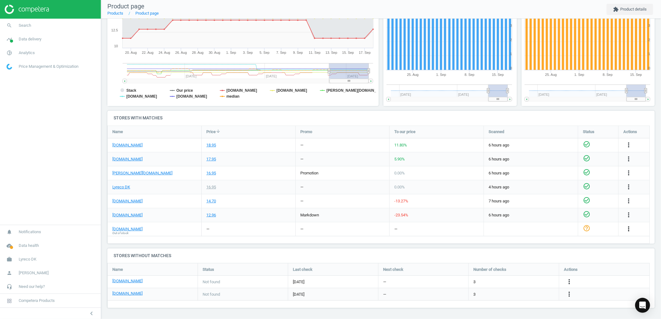
click at [630, 230] on icon "more_vert" at bounding box center [628, 228] width 7 height 7
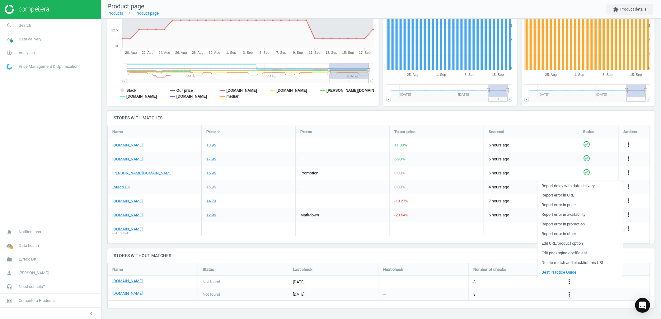
click at [570, 215] on link "Report error in availability" at bounding box center [579, 215] width 85 height 10
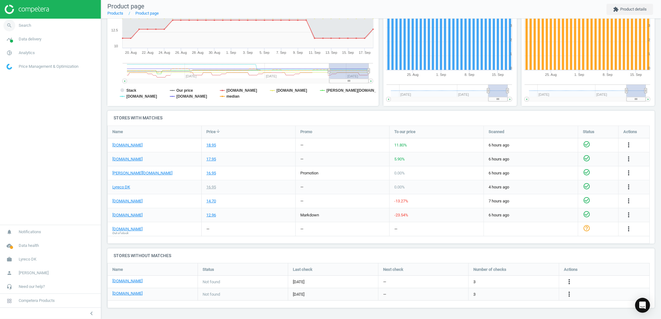
click at [45, 25] on link "search Search" at bounding box center [50, 26] width 101 height 14
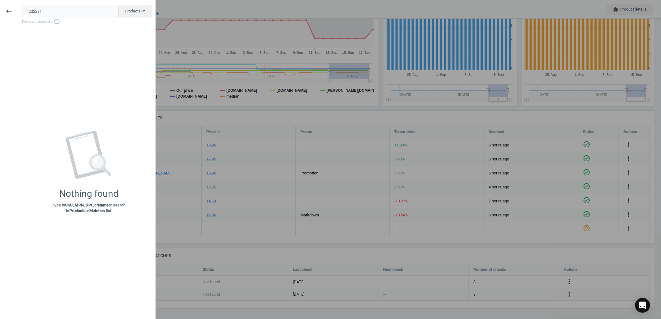
type input "4232281"
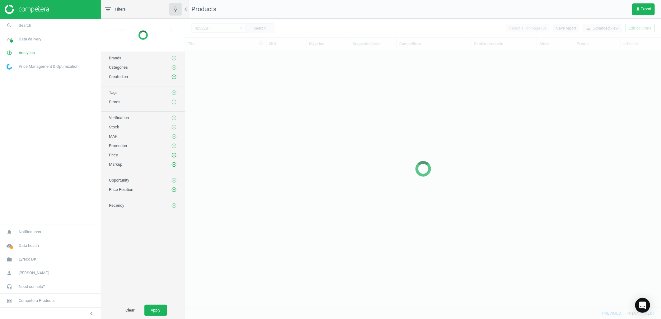
scroll to position [247, 470]
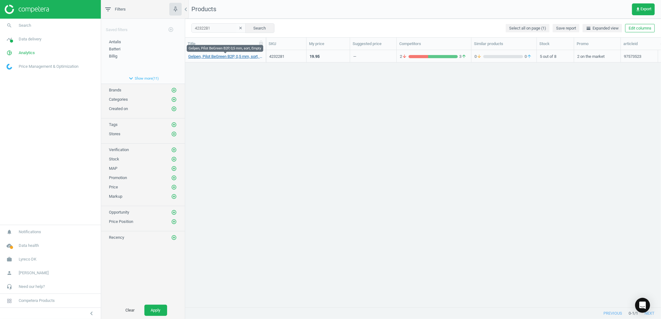
click at [219, 56] on link "Gelpen, Pilot BeGreen B2P, 0,5 mm, sort, Empty" at bounding box center [225, 57] width 74 height 6
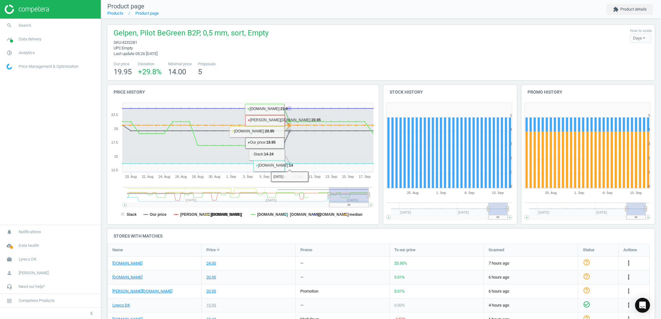
scroll to position [116, 0]
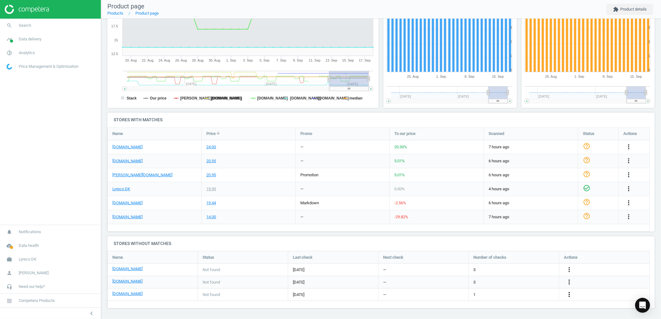
click at [571, 295] on icon "more_vert" at bounding box center [568, 294] width 7 height 7
click at [506, 295] on link "Edit URL/product option" at bounding box center [520, 295] width 85 height 10
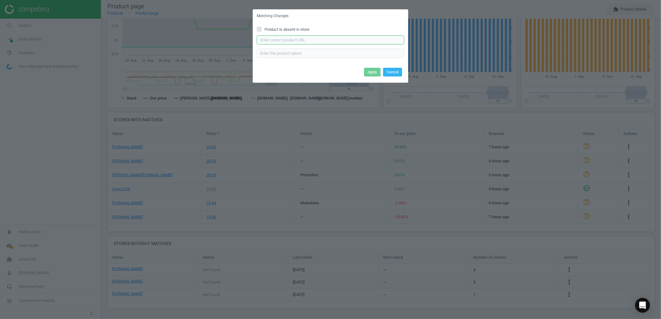
click at [292, 43] on input "text" at bounding box center [330, 39] width 147 height 9
paste input "[URL][DOMAIN_NAME]"
type input "https://konpap.dk/pilot-b2p-kuglepen-0-5mm-sort-187.3773-10/"
click at [373, 72] on button "Apply" at bounding box center [372, 72] width 16 height 9
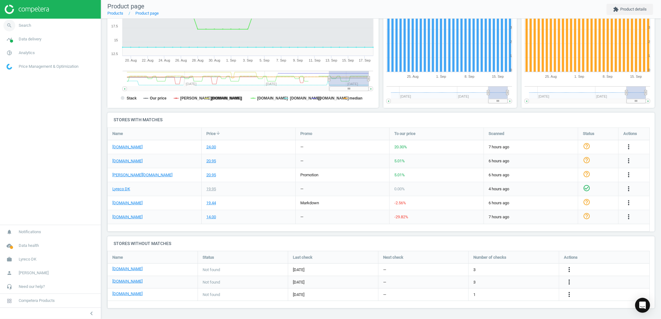
click at [25, 30] on link "search Search" at bounding box center [50, 26] width 101 height 14
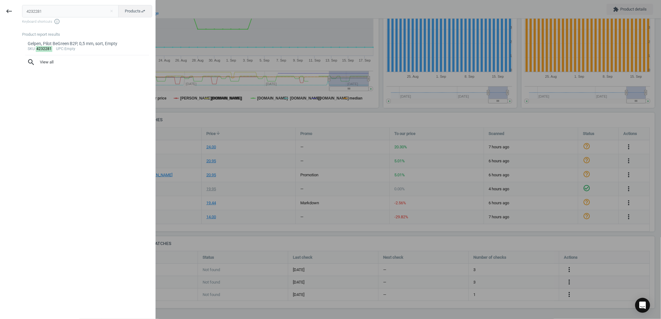
drag, startPoint x: 46, startPoint y: 11, endPoint x: -48, endPoint y: 11, distance: 93.9
click at [0, 11] on html "Group 2 Created with Sketch. ic/cloud_download/grey600 Created with Sketch. gra…" at bounding box center [330, 159] width 661 height 319
type input "4232304"
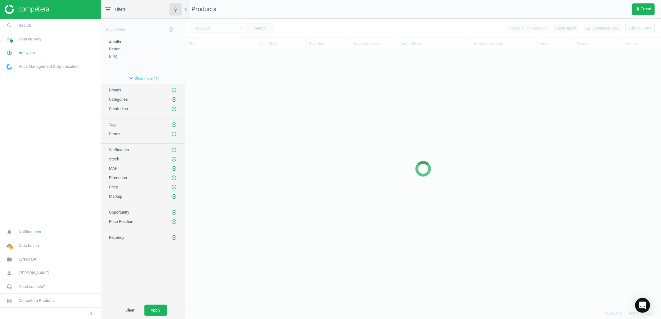
scroll to position [247, 470]
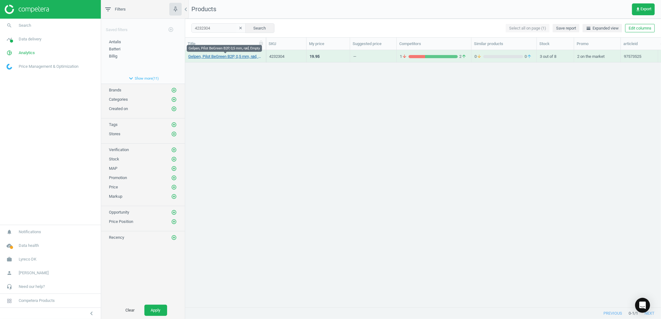
click at [231, 58] on link "Gelpen, Pilot BeGreen B2P, 0,5 mm, rød, Empty" at bounding box center [225, 57] width 74 height 6
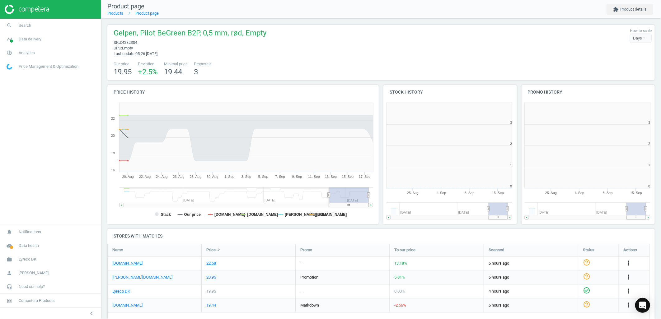
scroll to position [135, 279]
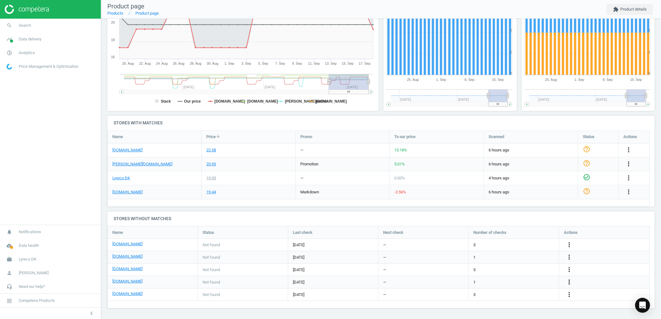
click at [568, 283] on icon "more_vert" at bounding box center [568, 281] width 7 height 7
click at [494, 282] on link "Edit URL/product option" at bounding box center [520, 282] width 85 height 10
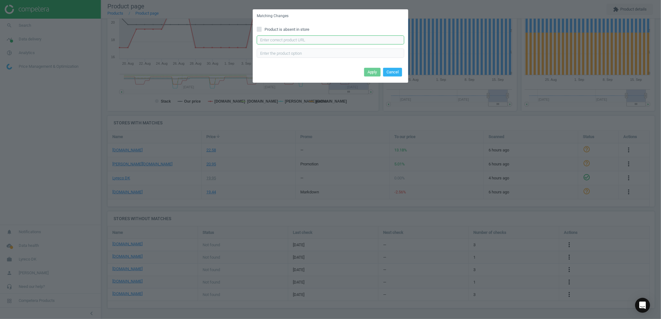
click at [272, 39] on input "text" at bounding box center [330, 39] width 147 height 9
paste input "https://konpap.dk/pilot-b2p-kuglepen-0-5mm-roed-187.3773-09/"
type input "https://konpap.dk/pilot-b2p-kuglepen-0-5mm-roed-187.3773-09/"
click at [365, 70] on button "Apply" at bounding box center [372, 72] width 16 height 9
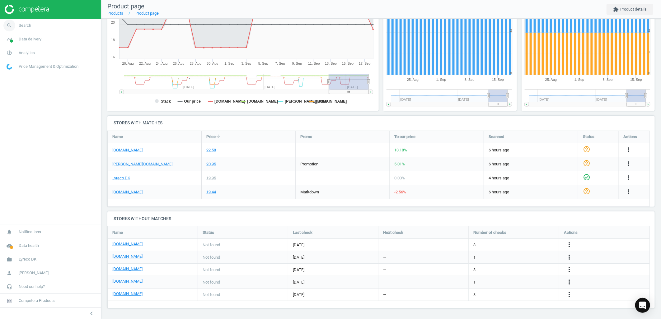
click at [42, 23] on link "search Search" at bounding box center [50, 26] width 101 height 14
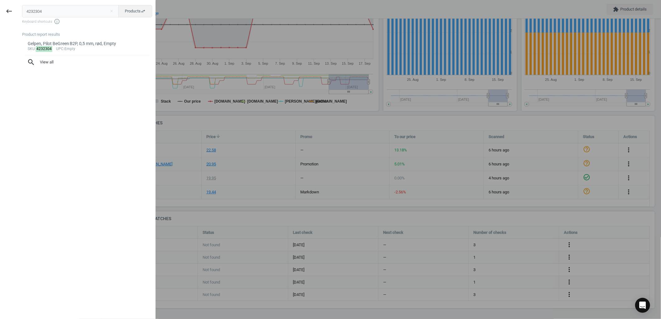
drag, startPoint x: 48, startPoint y: 13, endPoint x: -45, endPoint y: -1, distance: 94.4
click at [0, 0] on html "Group 2 Created with Sketch. ic/cloud_download/grey600 Created with Sketch. gra…" at bounding box center [330, 159] width 661 height 319
type input "4232326"
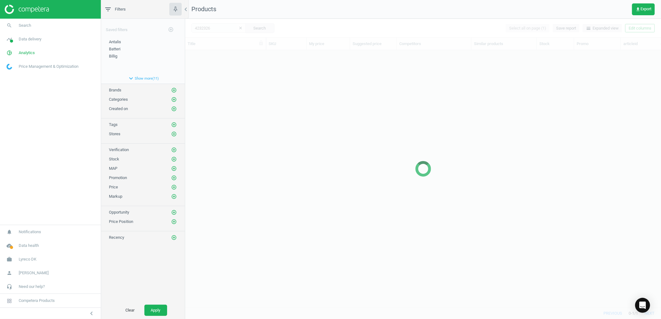
scroll to position [247, 470]
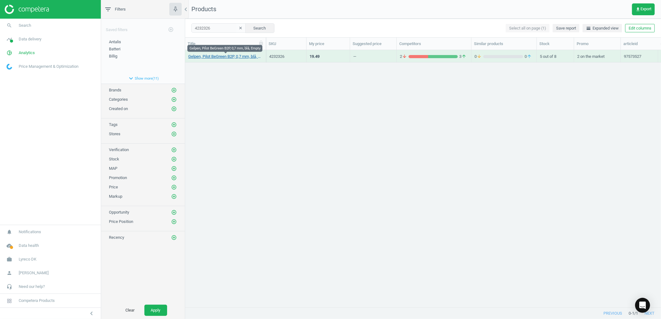
click at [219, 59] on link "Gelpen, Pilot BeGreen B2P, 0,7 mm, blå, Empty" at bounding box center [225, 57] width 74 height 6
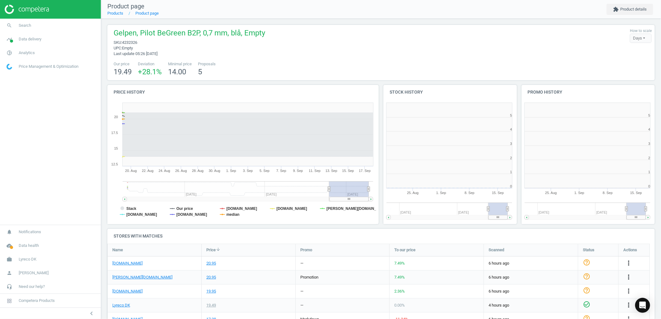
scroll to position [3, 3]
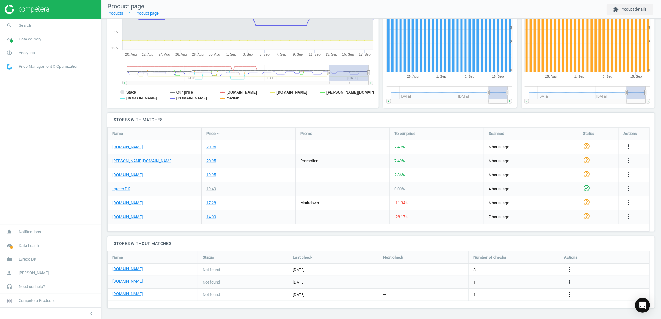
click at [567, 294] on icon "more_vert" at bounding box center [568, 294] width 7 height 7
click at [498, 295] on link "Edit URL/product option" at bounding box center [520, 295] width 85 height 10
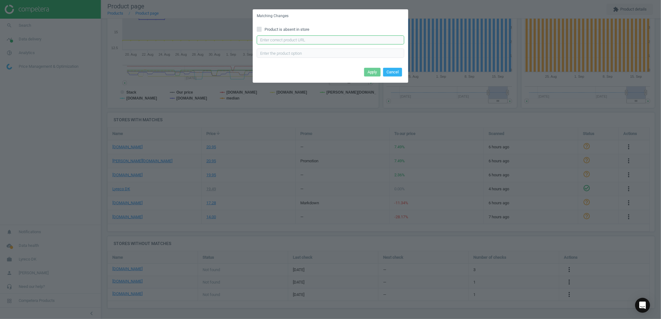
click at [281, 42] on input "text" at bounding box center [330, 39] width 147 height 9
paste input "https://konpap.dk/pilot-b2p-gelpen-0-7mm-blaa-187.3774-01/"
type input "https://konpap.dk/pilot-b2p-gelpen-0-7mm-blaa-187.3774-01/"
click at [372, 69] on button "Apply" at bounding box center [372, 72] width 16 height 9
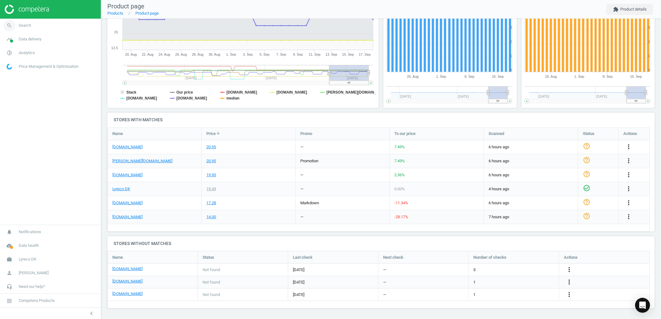
click at [33, 30] on link "search Search" at bounding box center [50, 26] width 101 height 14
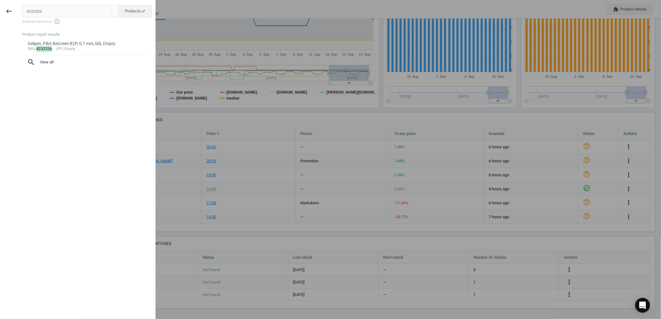
drag, startPoint x: 52, startPoint y: 11, endPoint x: -27, endPoint y: 2, distance: 79.2
click at [0, 2] on html "Group 2 Created with Sketch. ic/cloud_download/grey600 Created with Sketch. gra…" at bounding box center [330, 159] width 661 height 319
type input "https://konpap.dk/pilot-acroball-kuglepen-0-7mm-blaa-187.3757-01/"
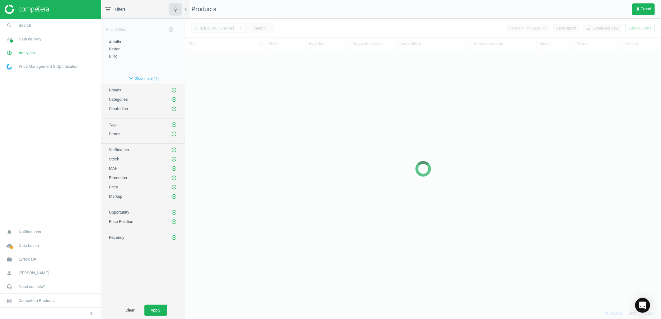
scroll to position [247, 470]
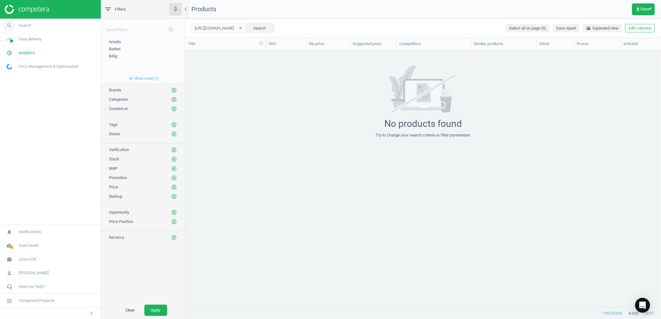
click at [38, 25] on link "search Search" at bounding box center [50, 26] width 101 height 14
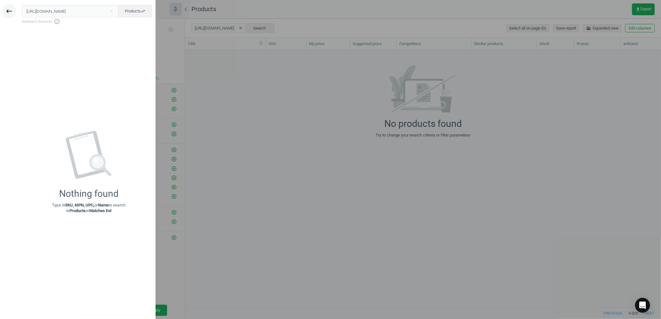
scroll to position [0, 0]
click at [6, 8] on icon "keyboard_backspace" at bounding box center [8, 10] width 7 height 7
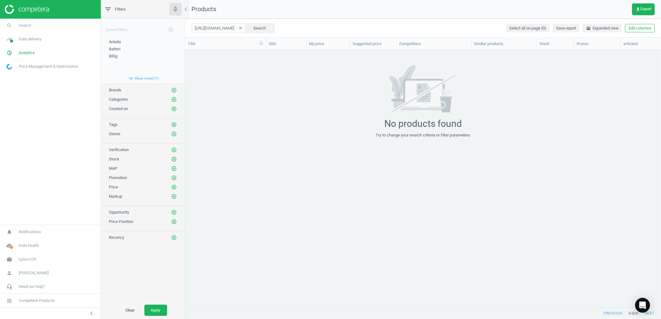
click at [39, 13] on img at bounding box center [27, 9] width 44 height 9
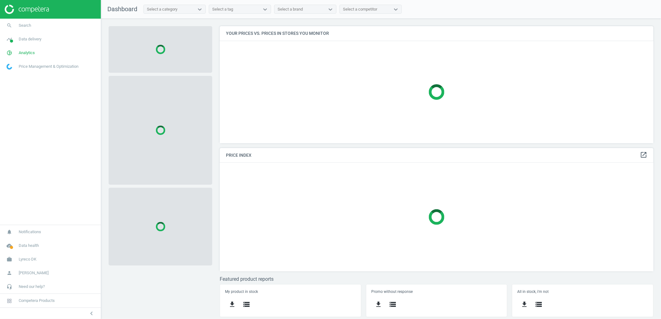
scroll to position [128, 445]
click at [24, 28] on span "Search" at bounding box center [25, 26] width 12 height 6
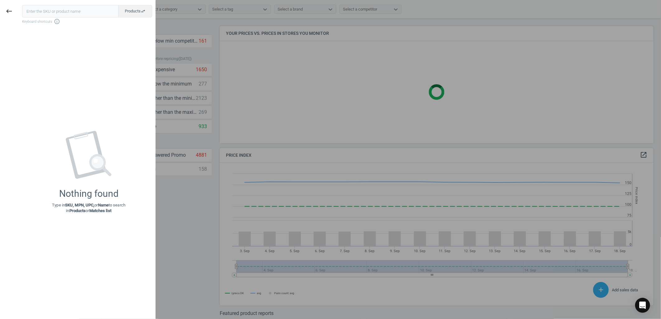
scroll to position [154, 439]
click at [49, 16] on input "text" at bounding box center [70, 11] width 96 height 12
paste input "4302636"
type input "4302636"
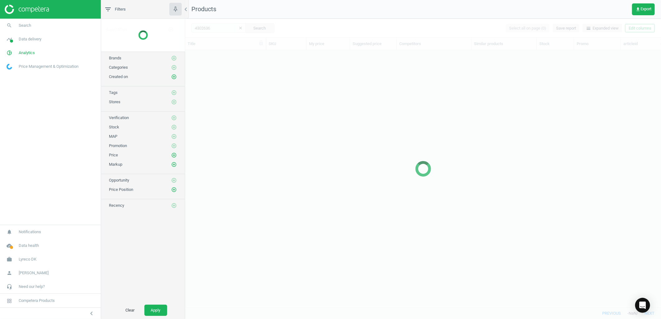
scroll to position [247, 470]
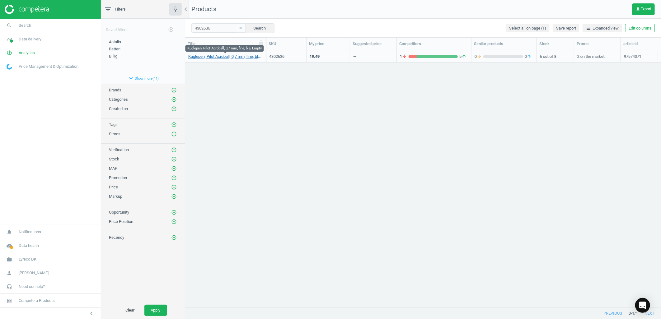
click at [225, 57] on link "Kuglepen, Pilot Acroball, 0,7 mm, fine, blå, Empty" at bounding box center [225, 57] width 74 height 6
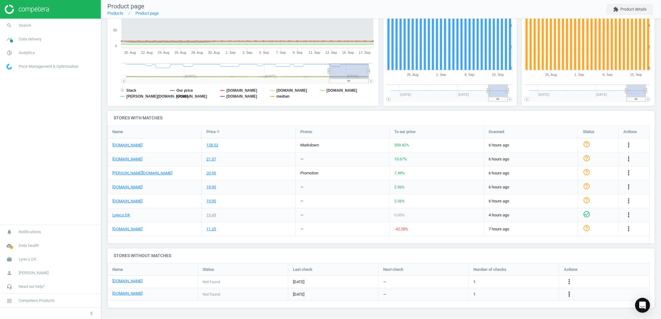
click at [568, 293] on icon "more_vert" at bounding box center [568, 294] width 7 height 7
click at [491, 295] on link "Edit URL/product option" at bounding box center [520, 295] width 85 height 10
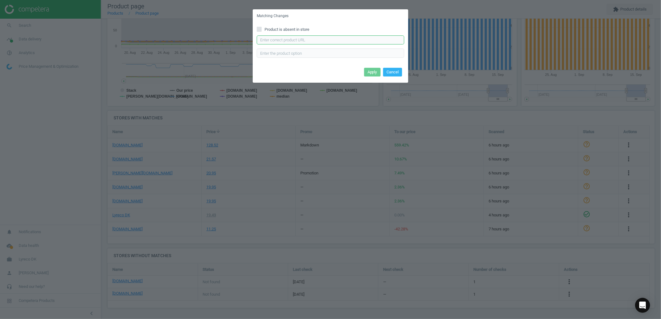
click at [267, 39] on input "text" at bounding box center [330, 39] width 147 height 9
paste input "https://konpap.dk/pilot-acroball-kuglepen-0-7mm-blaa-187.3757-01/"
type input "https://konpap.dk/pilot-acroball-kuglepen-0-7mm-blaa-187.3757-01/"
click at [377, 73] on button "Apply" at bounding box center [372, 72] width 16 height 9
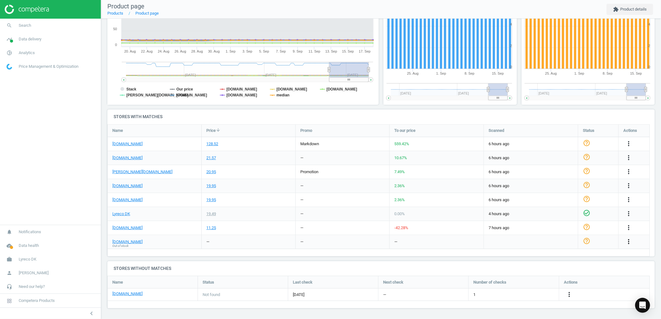
click at [628, 243] on icon "more_vert" at bounding box center [628, 241] width 7 height 7
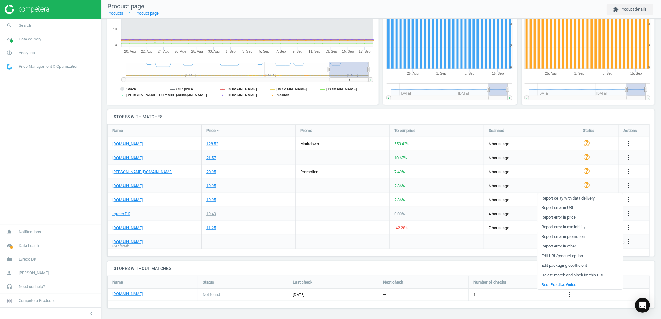
click at [555, 226] on link "Report error in availability" at bounding box center [579, 227] width 85 height 10
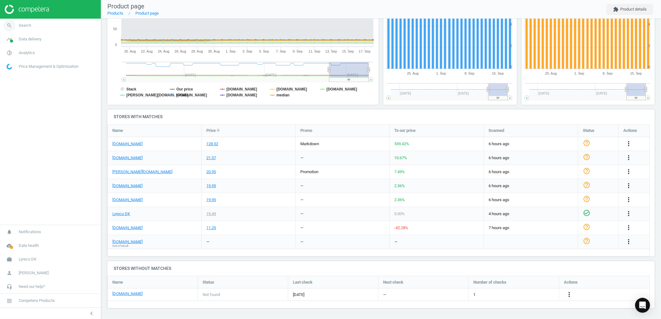
click at [38, 24] on link "search Search" at bounding box center [50, 26] width 101 height 14
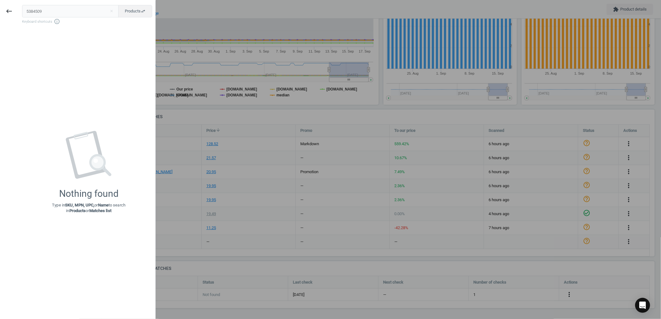
type input "5384509"
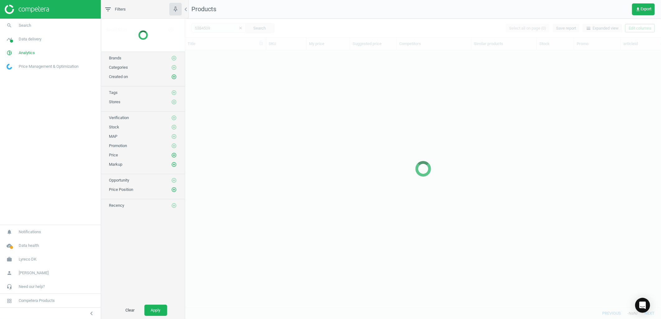
scroll to position [247, 470]
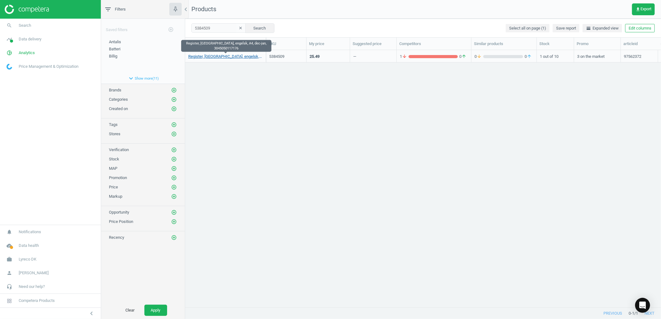
click at [210, 56] on link "Register, [GEOGRAPHIC_DATA], engelsk, A4, dec-jan, 3045050117176" at bounding box center [225, 57] width 74 height 6
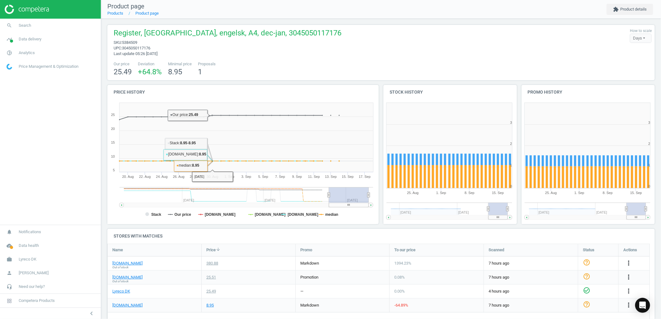
scroll to position [138, 0]
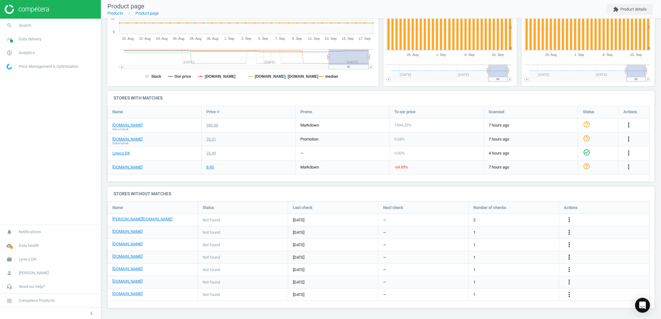
click at [567, 258] on icon "more_vert" at bounding box center [568, 256] width 7 height 7
click at [508, 256] on link "Edit URL/product option" at bounding box center [520, 258] width 85 height 10
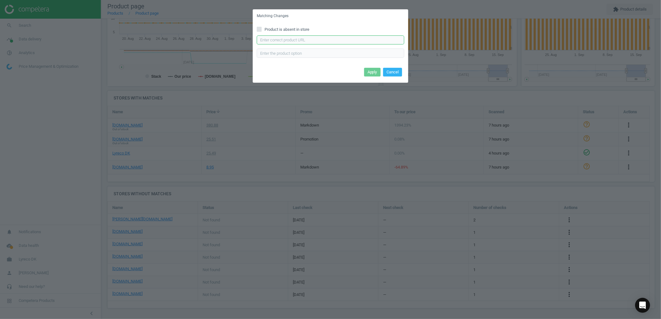
click at [274, 36] on input "text" at bounding box center [330, 39] width 147 height 9
paste input "https://konpap.dk/elba-strong-line-register-a4-12-1-graa-124.2413/"
type input "https://konpap.dk/elba-strong-line-register-a4-12-1-graa-124.2413/"
click at [366, 71] on button "Apply" at bounding box center [372, 72] width 16 height 9
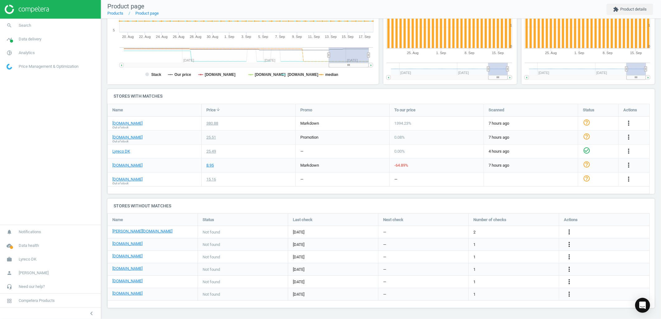
click at [632, 179] on div "more_vert" at bounding box center [629, 179] width 12 height 8
click at [626, 179] on icon "more_vert" at bounding box center [628, 178] width 7 height 7
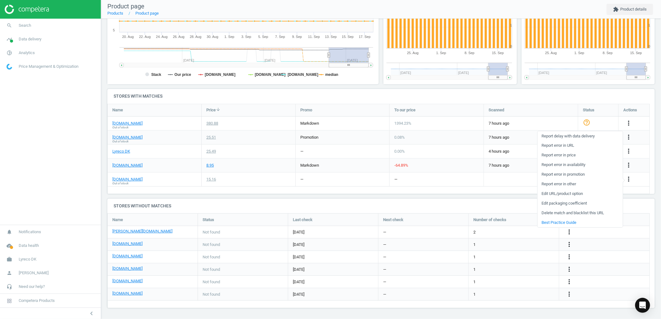
click at [558, 165] on link "Report error in availability" at bounding box center [579, 165] width 85 height 10
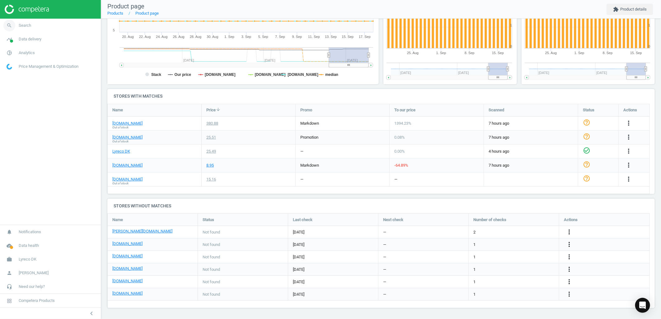
click at [35, 30] on link "search Search" at bounding box center [50, 26] width 101 height 14
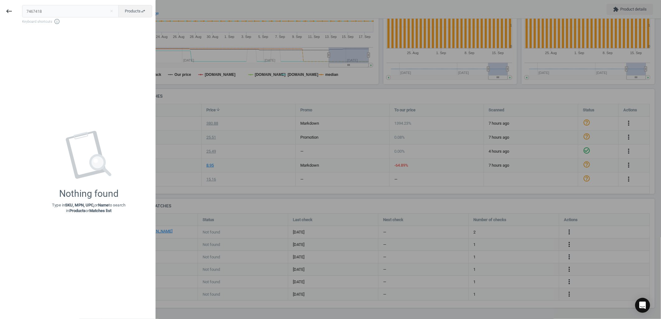
type input "7467418"
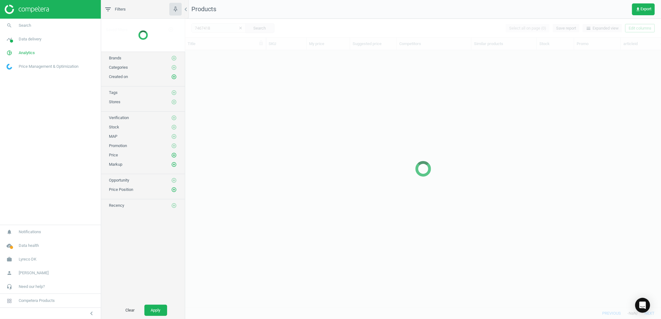
scroll to position [247, 470]
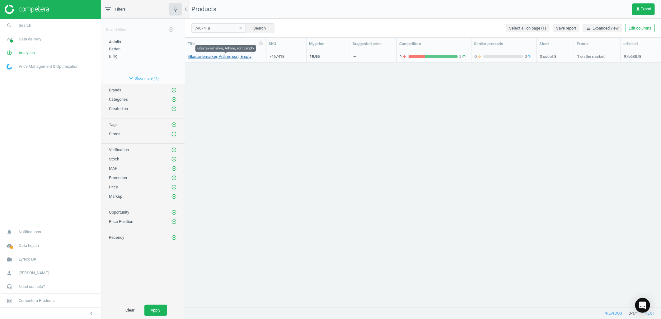
click at [210, 57] on link "Glastavlemarker, Artline, sort, Empty" at bounding box center [219, 57] width 63 height 6
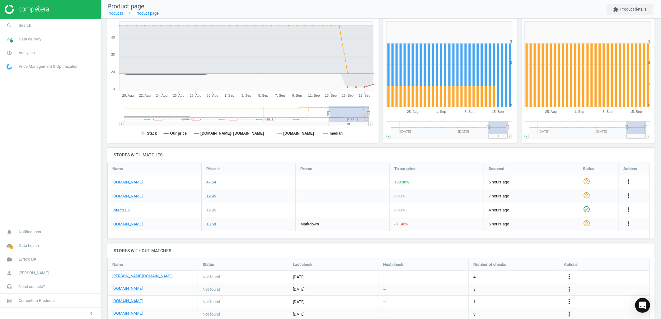
scroll to position [113, 0]
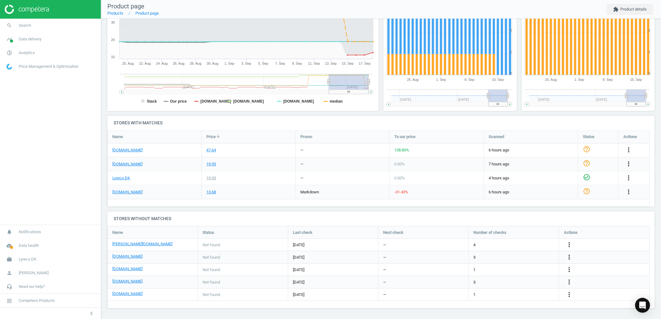
click at [574, 297] on div "more_vert" at bounding box center [570, 295] width 12 height 8
click at [569, 295] on icon "more_vert" at bounding box center [568, 294] width 7 height 7
click at [484, 296] on link "Edit URL/product option" at bounding box center [520, 295] width 85 height 10
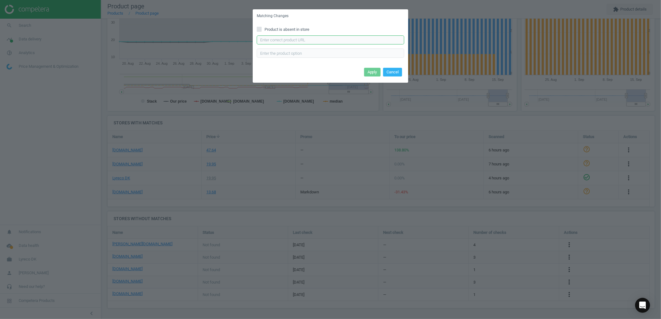
click at [273, 38] on input "text" at bounding box center [330, 39] width 147 height 9
paste input "[URL][DOMAIN_NAME]"
type input "[URL][DOMAIN_NAME]"
click at [375, 72] on button "Apply" at bounding box center [372, 72] width 16 height 9
